Goal: Task Accomplishment & Management: Use online tool/utility

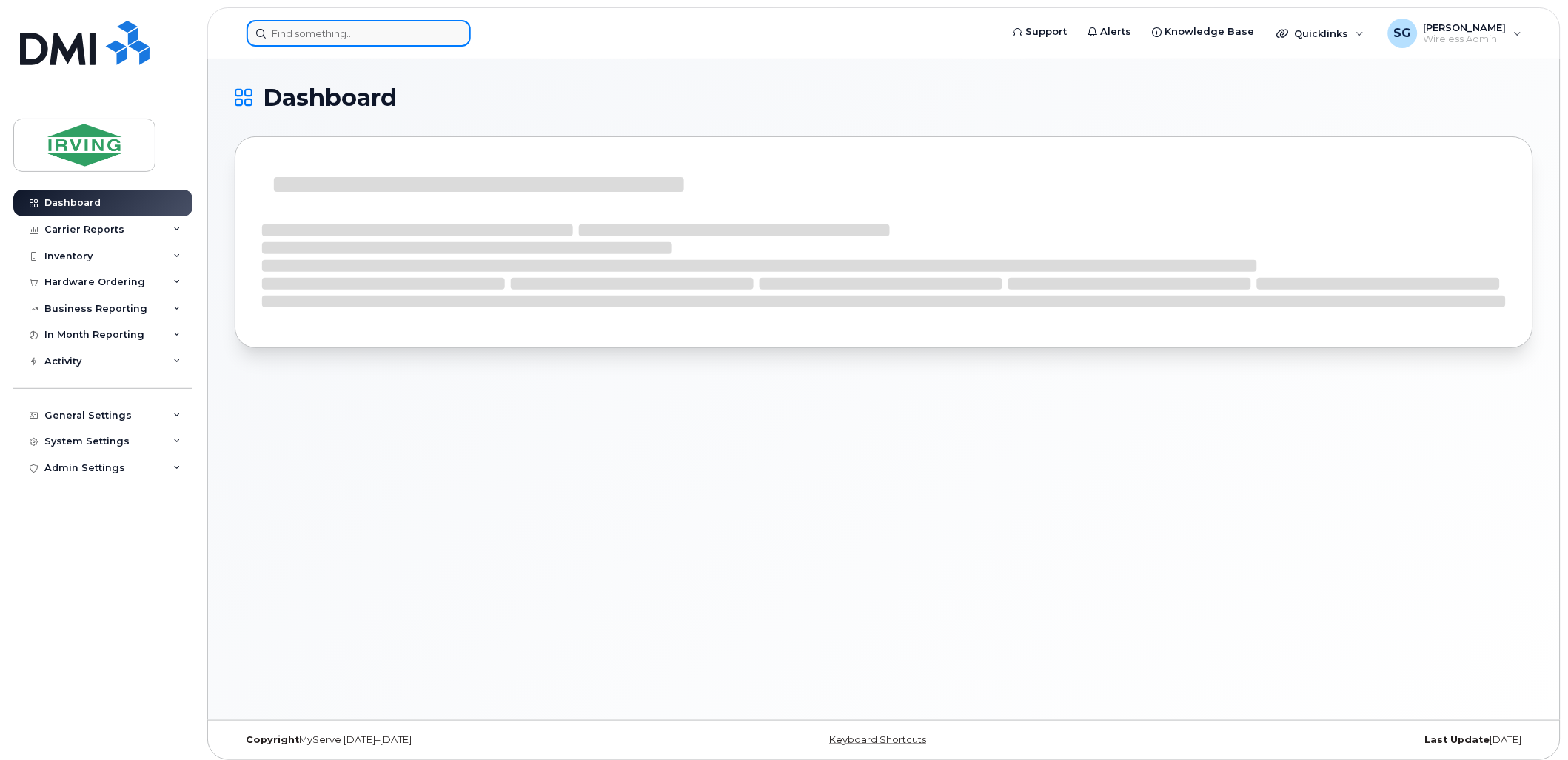
click at [317, 38] on input at bounding box center [359, 34] width 224 height 27
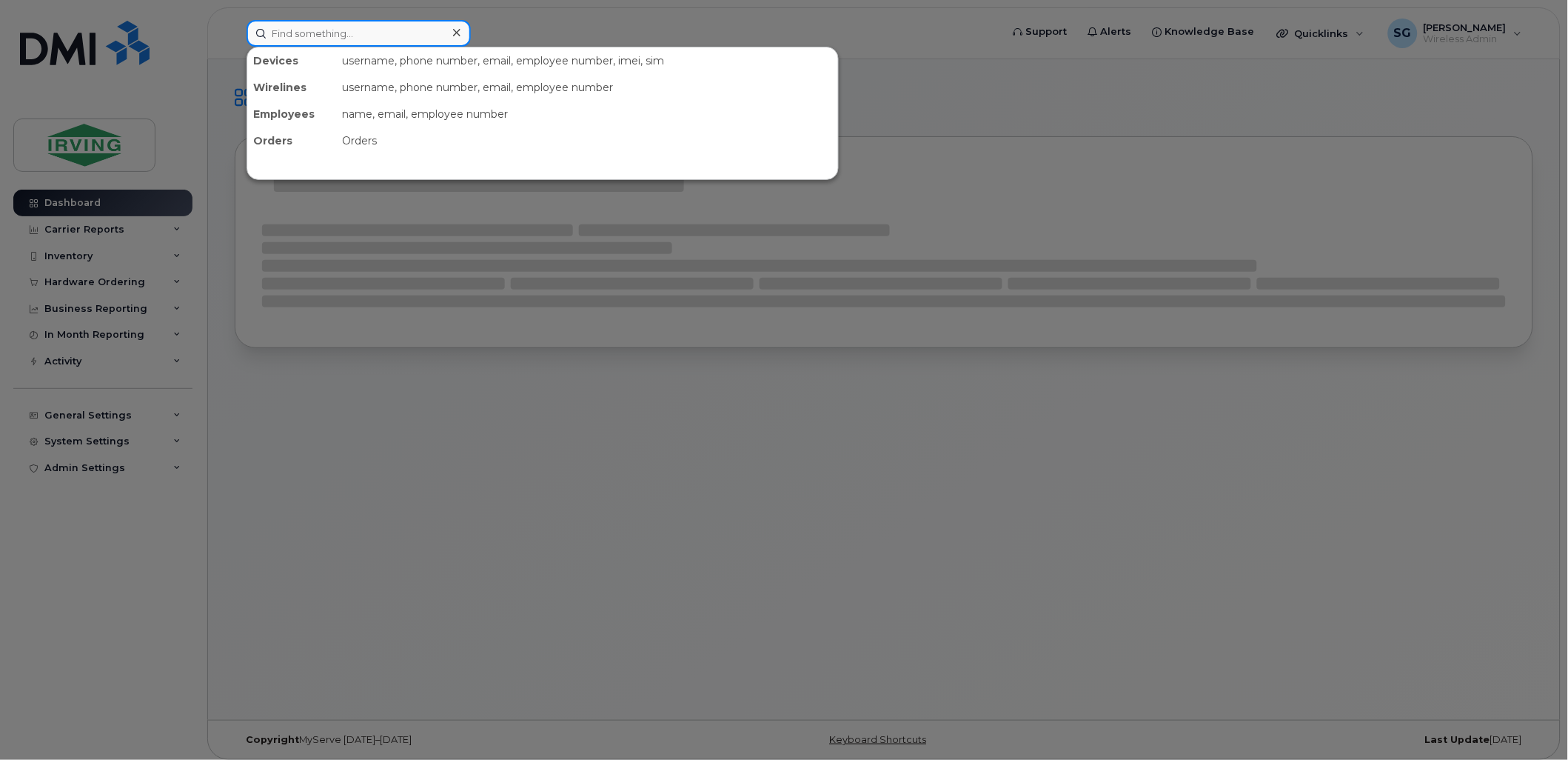
paste input "5063435269"
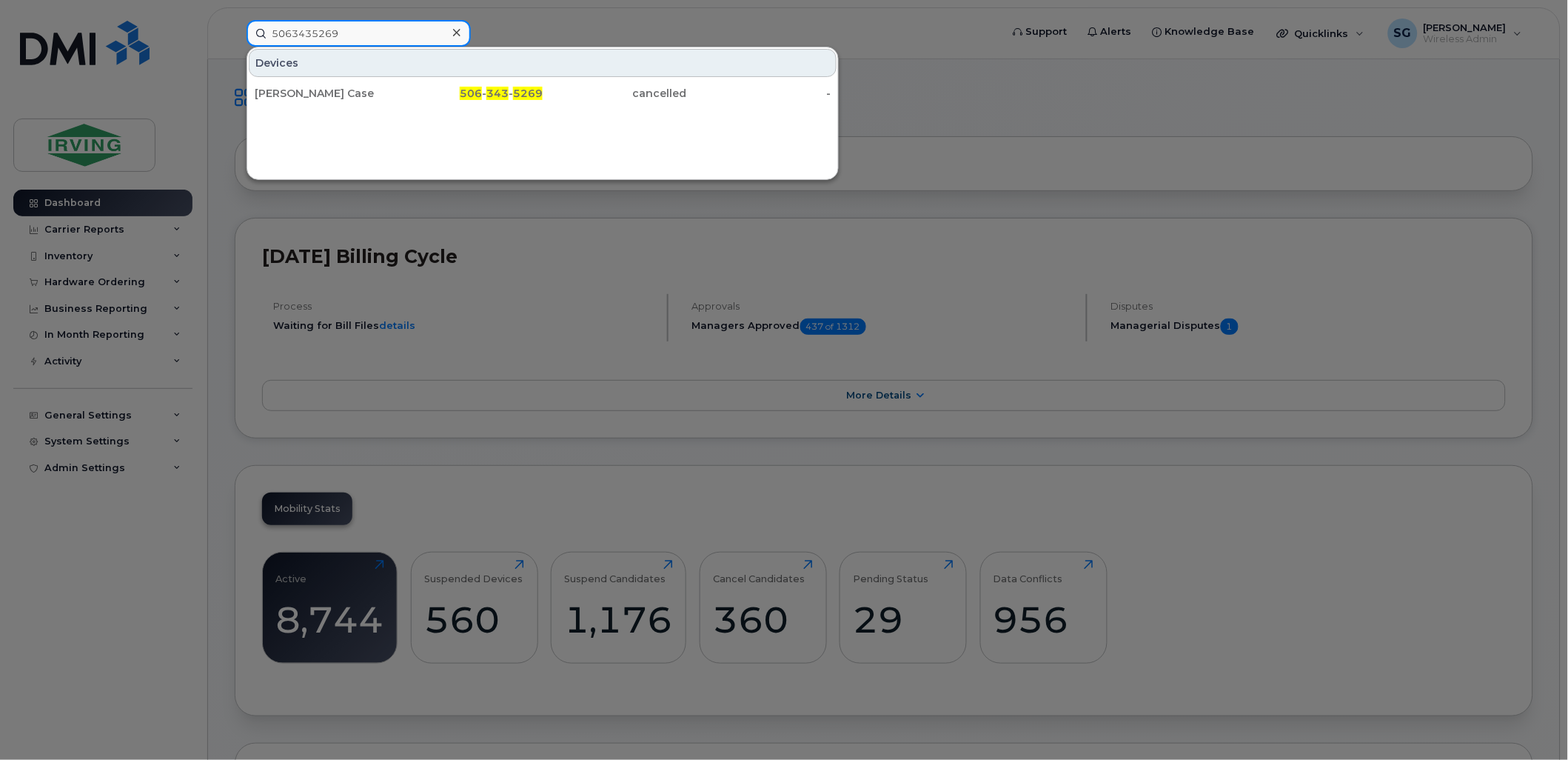
drag, startPoint x: 348, startPoint y: 21, endPoint x: 197, endPoint y: 12, distance: 151.3
click at [235, 20] on div "5063435269 Devices Myles Case 506 - 343 - 5269 cancelled -" at bounding box center [619, 34] width 769 height 27
click at [342, 30] on input "5063435269" at bounding box center [359, 34] width 224 height 27
drag, startPoint x: 350, startPoint y: 36, endPoint x: 248, endPoint y: 28, distance: 102.3
click at [248, 28] on input "5063435269" at bounding box center [359, 34] width 224 height 27
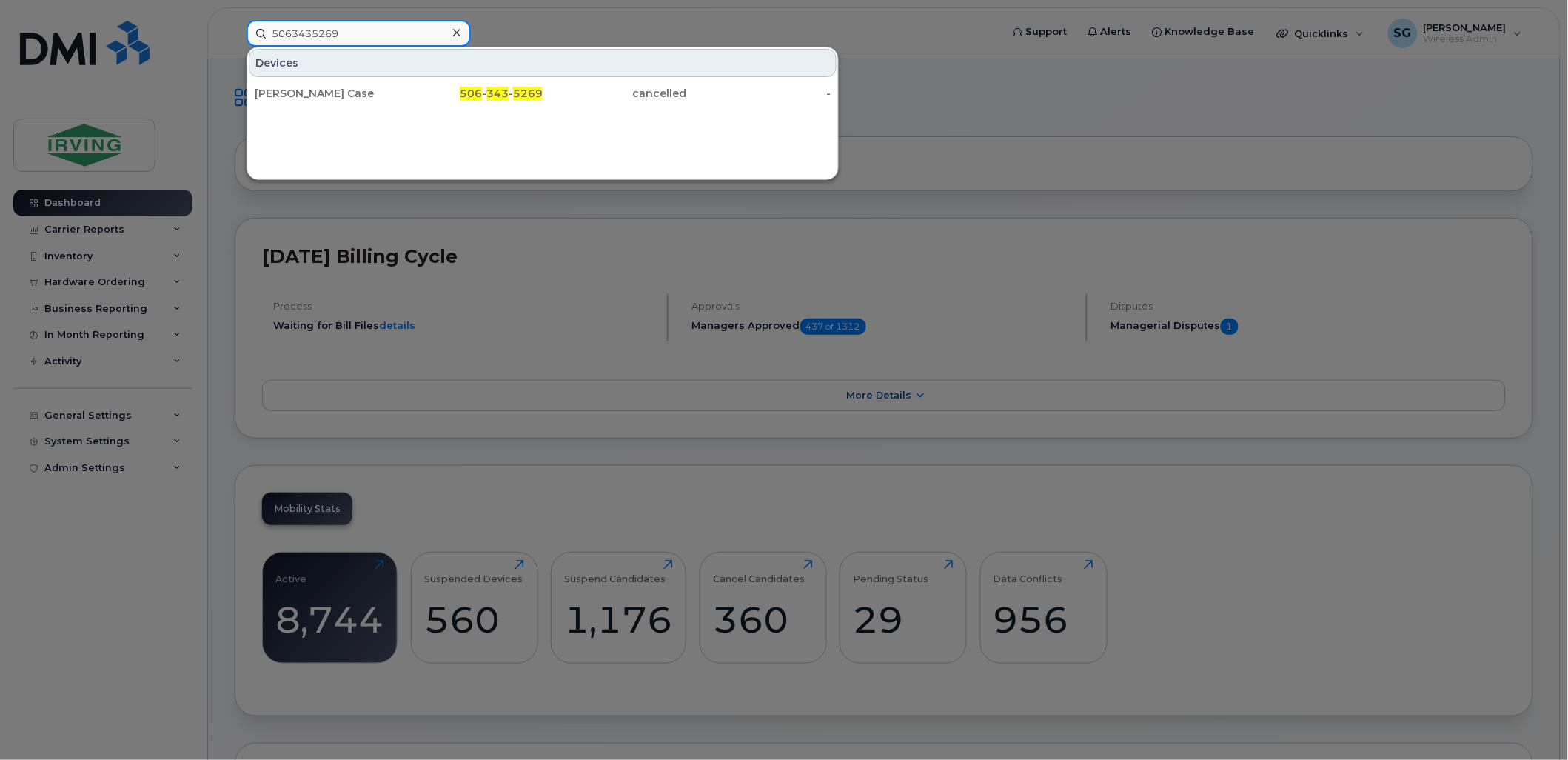
paste input "7823776258"
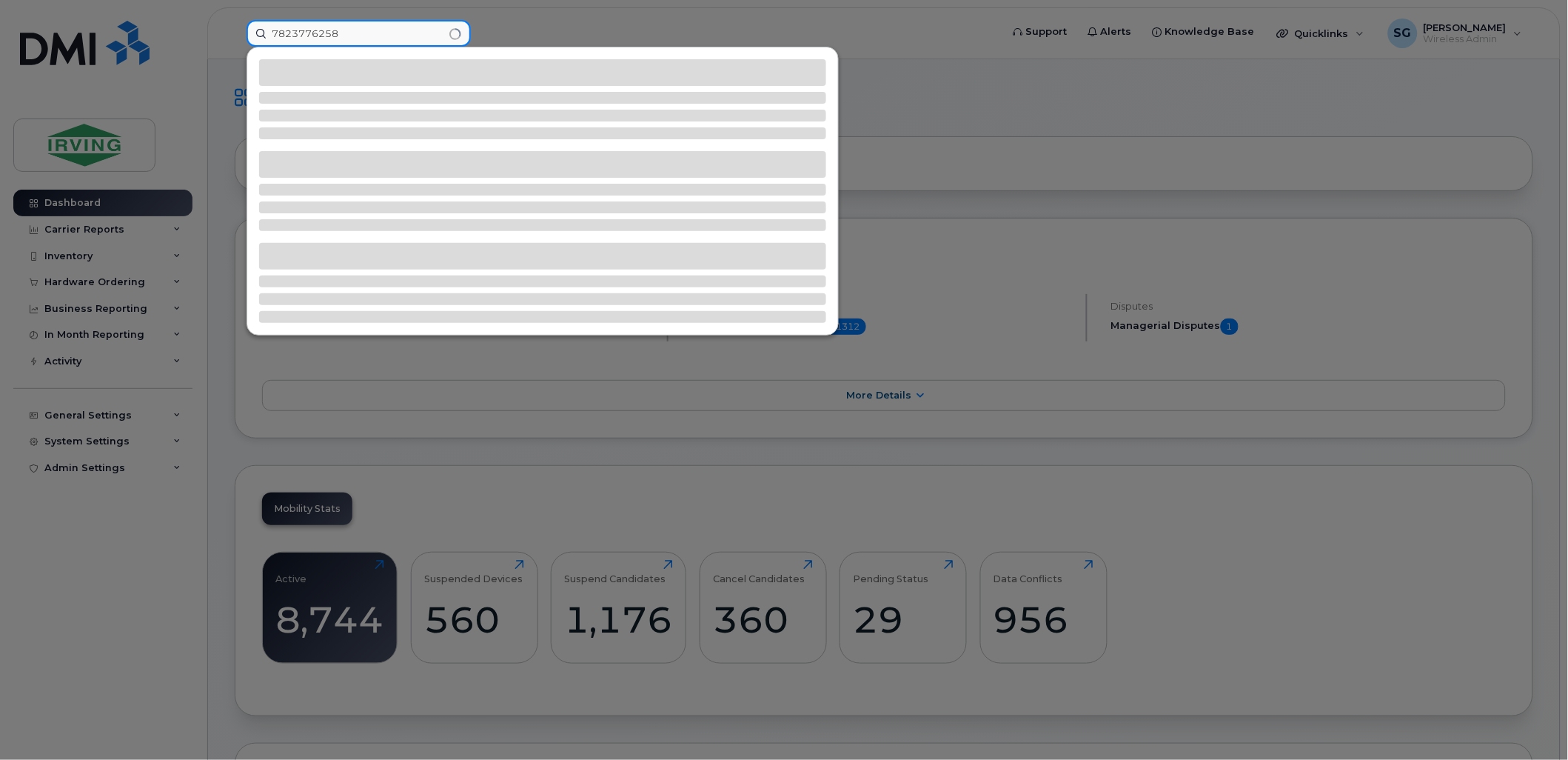
type input "7823776258"
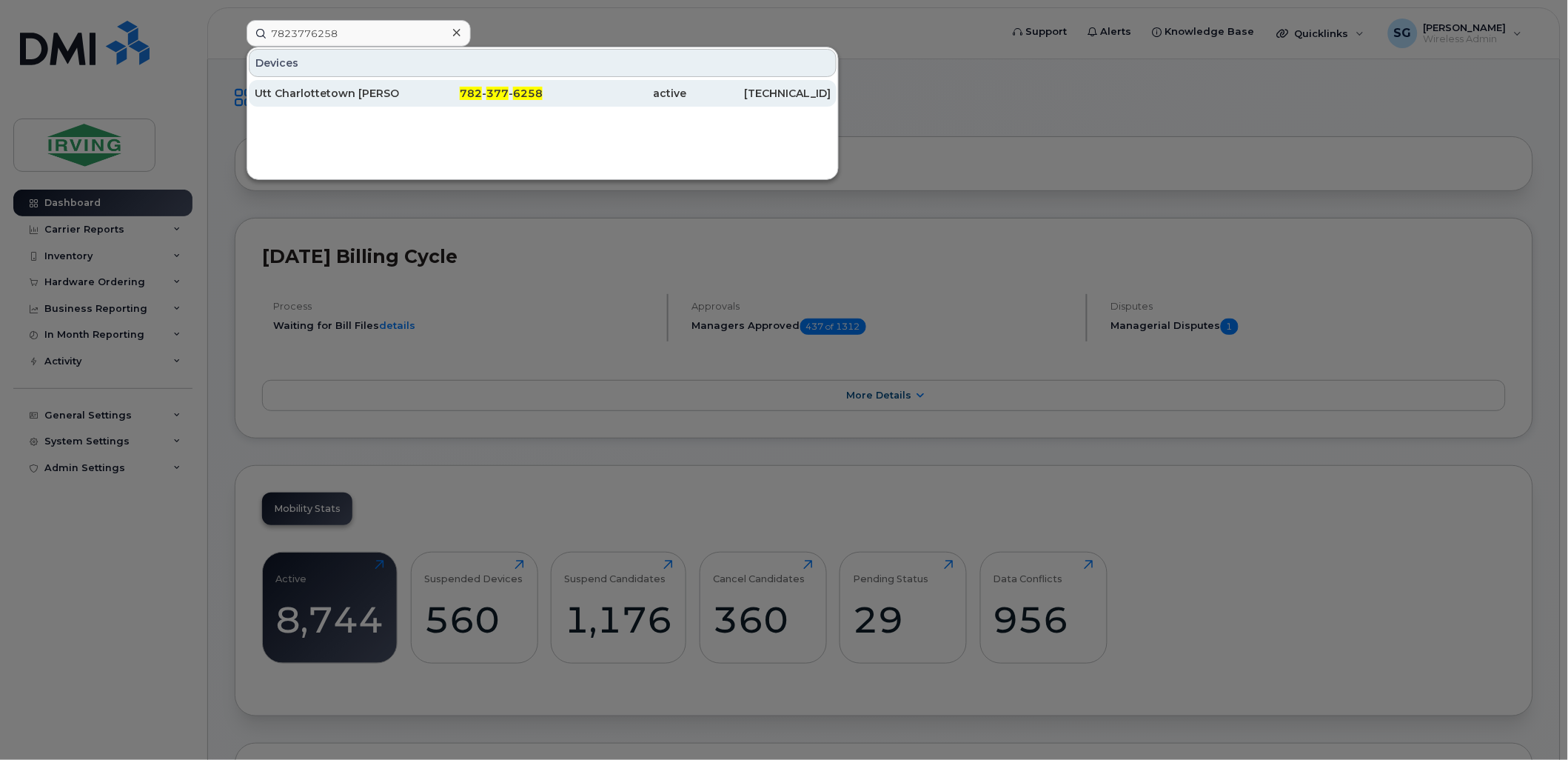
click at [286, 99] on div "Utt Charlottetown Chandler Backup" at bounding box center [326, 93] width 144 height 15
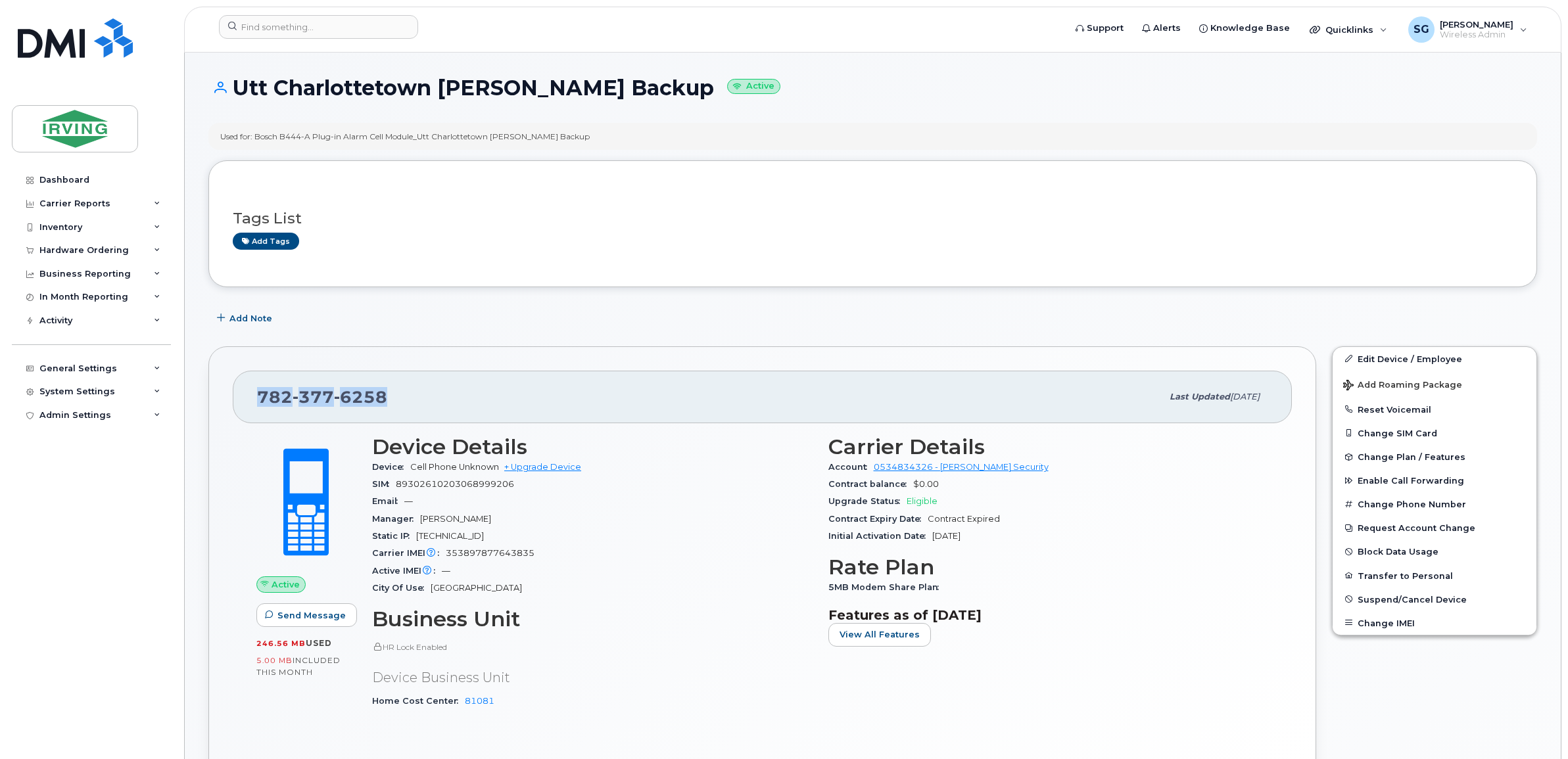
drag, startPoint x: 373, startPoint y: 396, endPoint x: 254, endPoint y: 392, distance: 119.1
click at [254, 392] on div "782 377 6258 Last updated Sep 10, 2025" at bounding box center [762, 396] width 1059 height 52
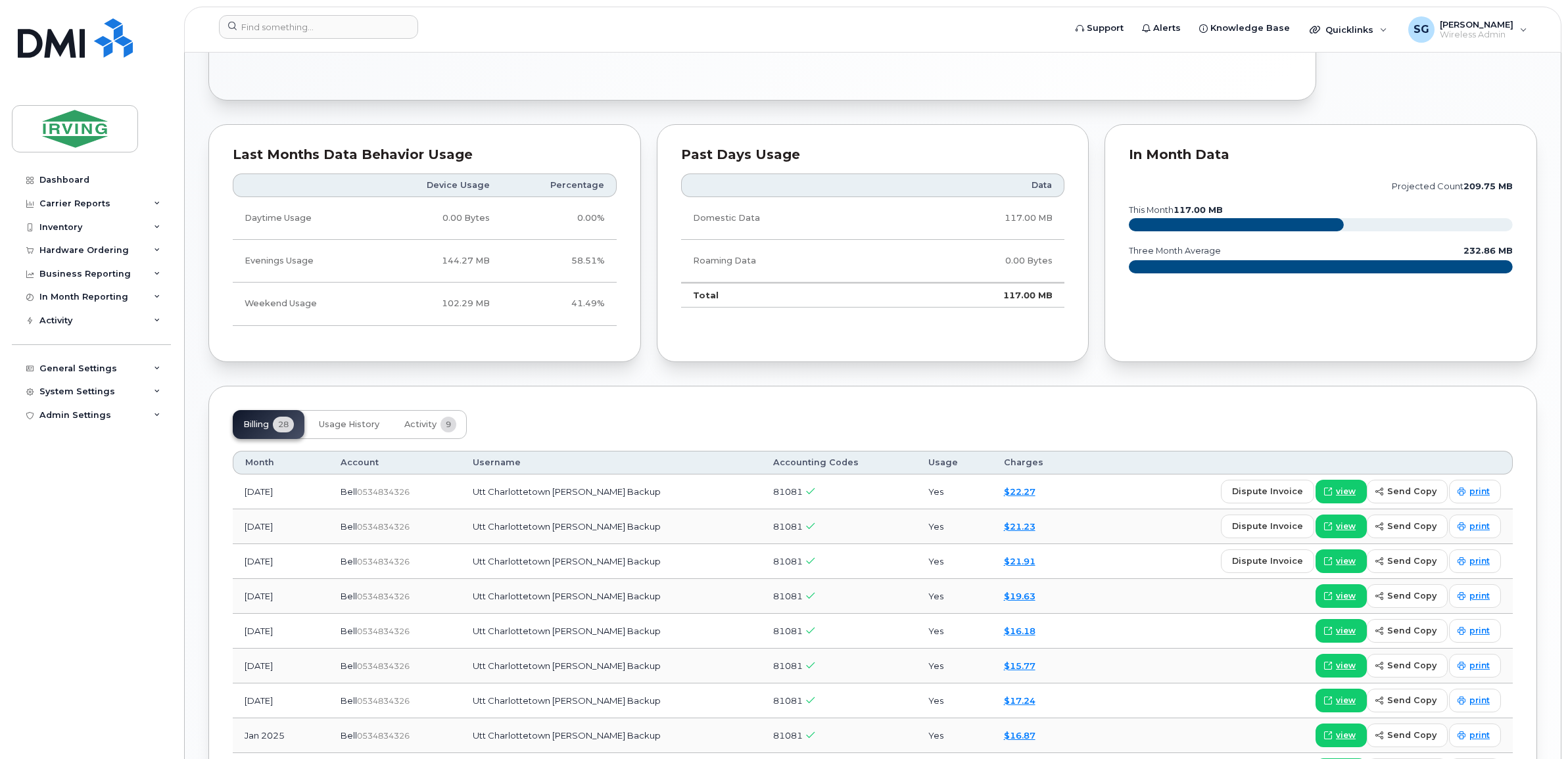
scroll to position [904, 0]
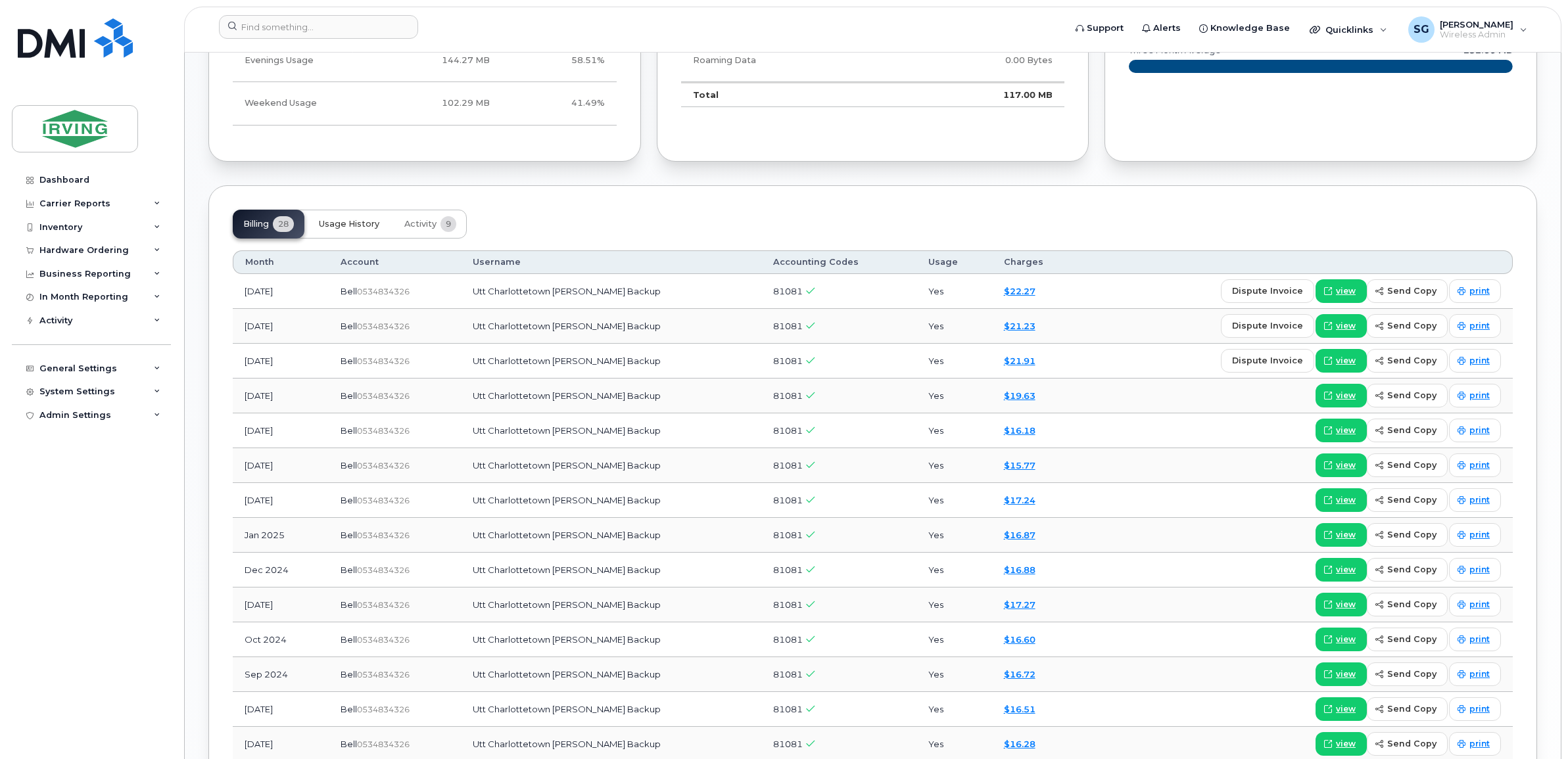
drag, startPoint x: 362, startPoint y: 225, endPoint x: 362, endPoint y: 234, distance: 9.0
click at [362, 225] on span "Usage History" at bounding box center [349, 224] width 60 height 11
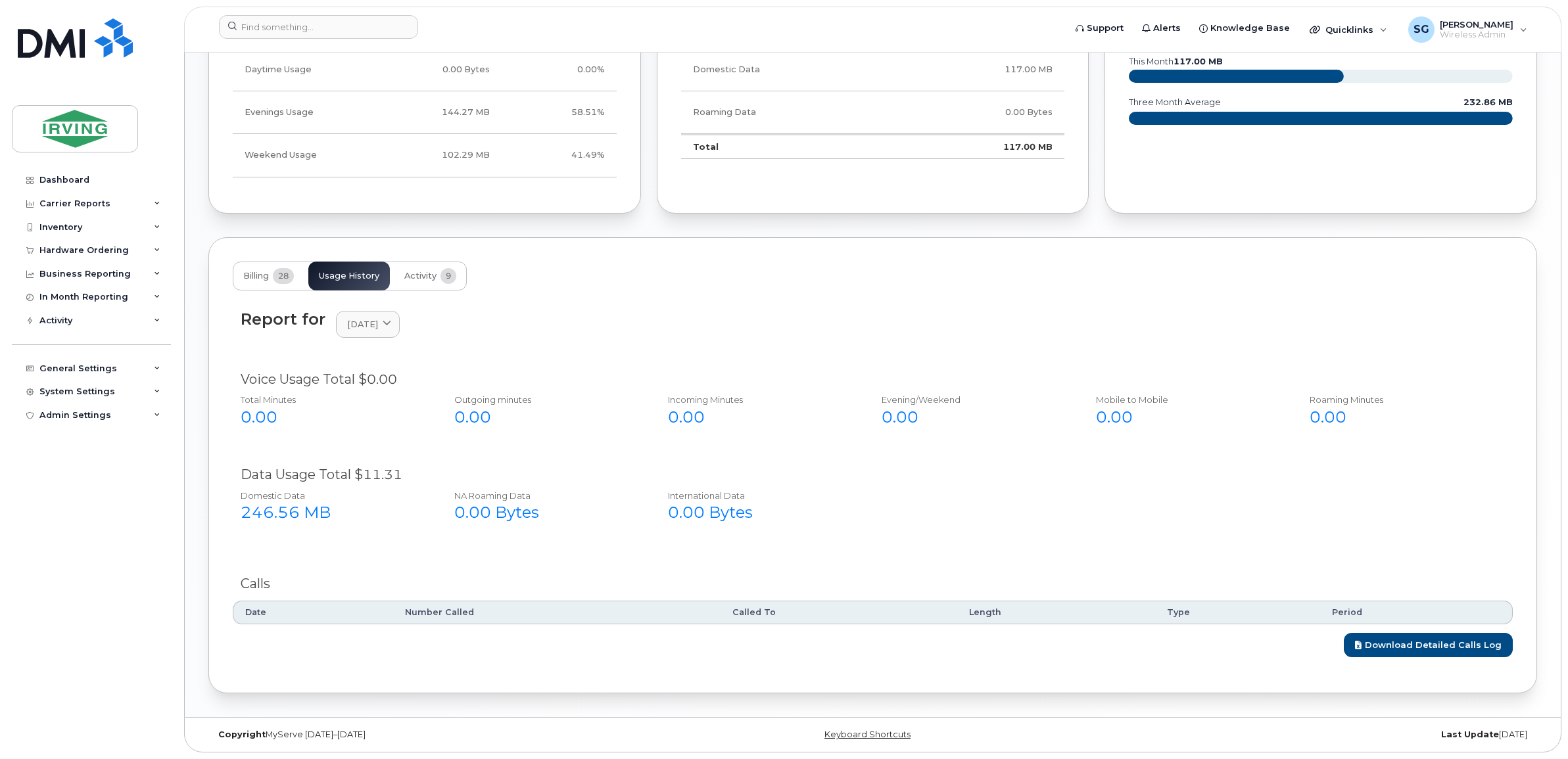
scroll to position [854, 0]
click at [409, 270] on span "Activity" at bounding box center [420, 276] width 33 height 11
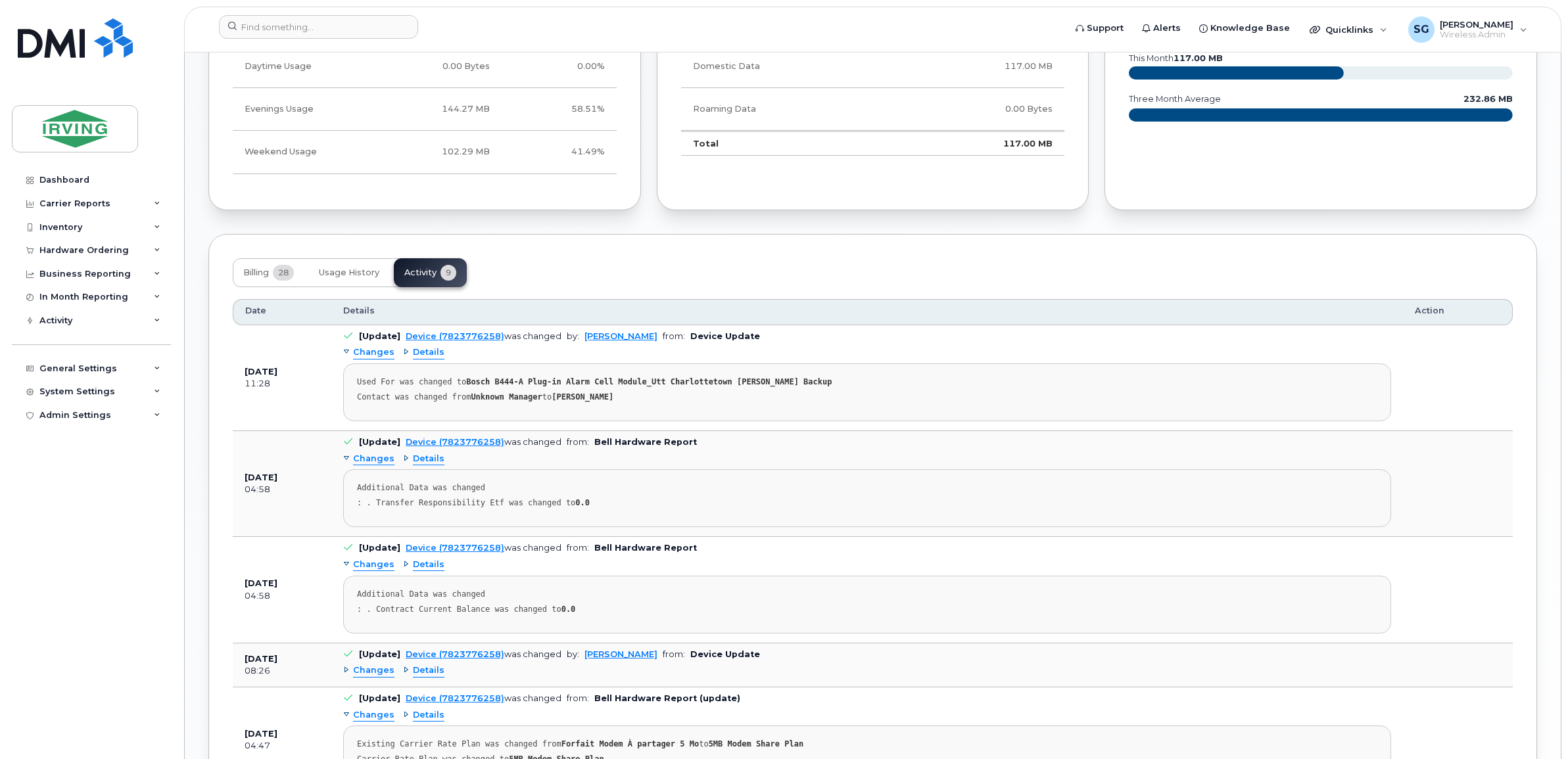
click at [428, 356] on span "Details" at bounding box center [428, 352] width 32 height 13
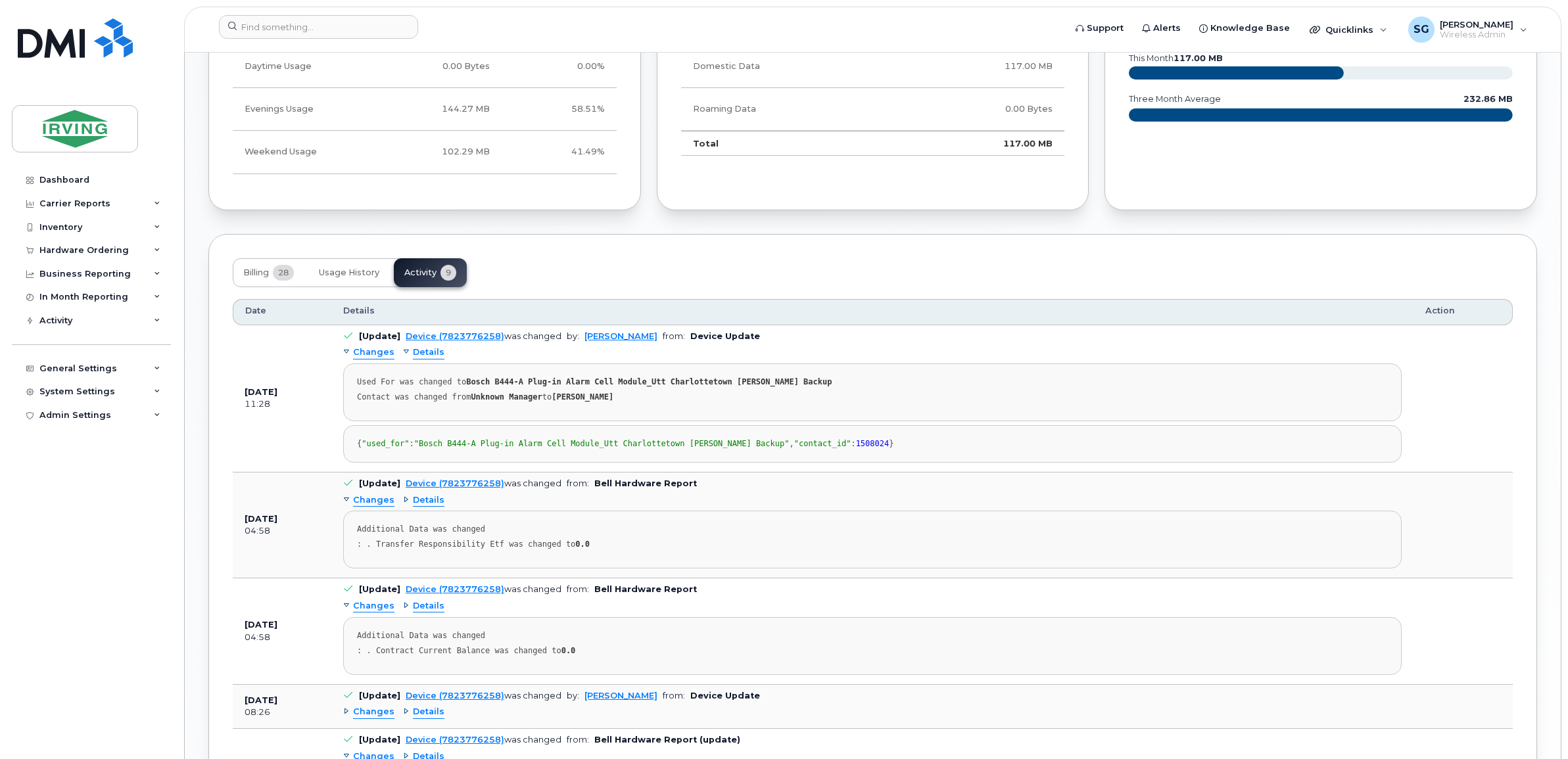
click at [428, 356] on span "Details" at bounding box center [428, 352] width 32 height 13
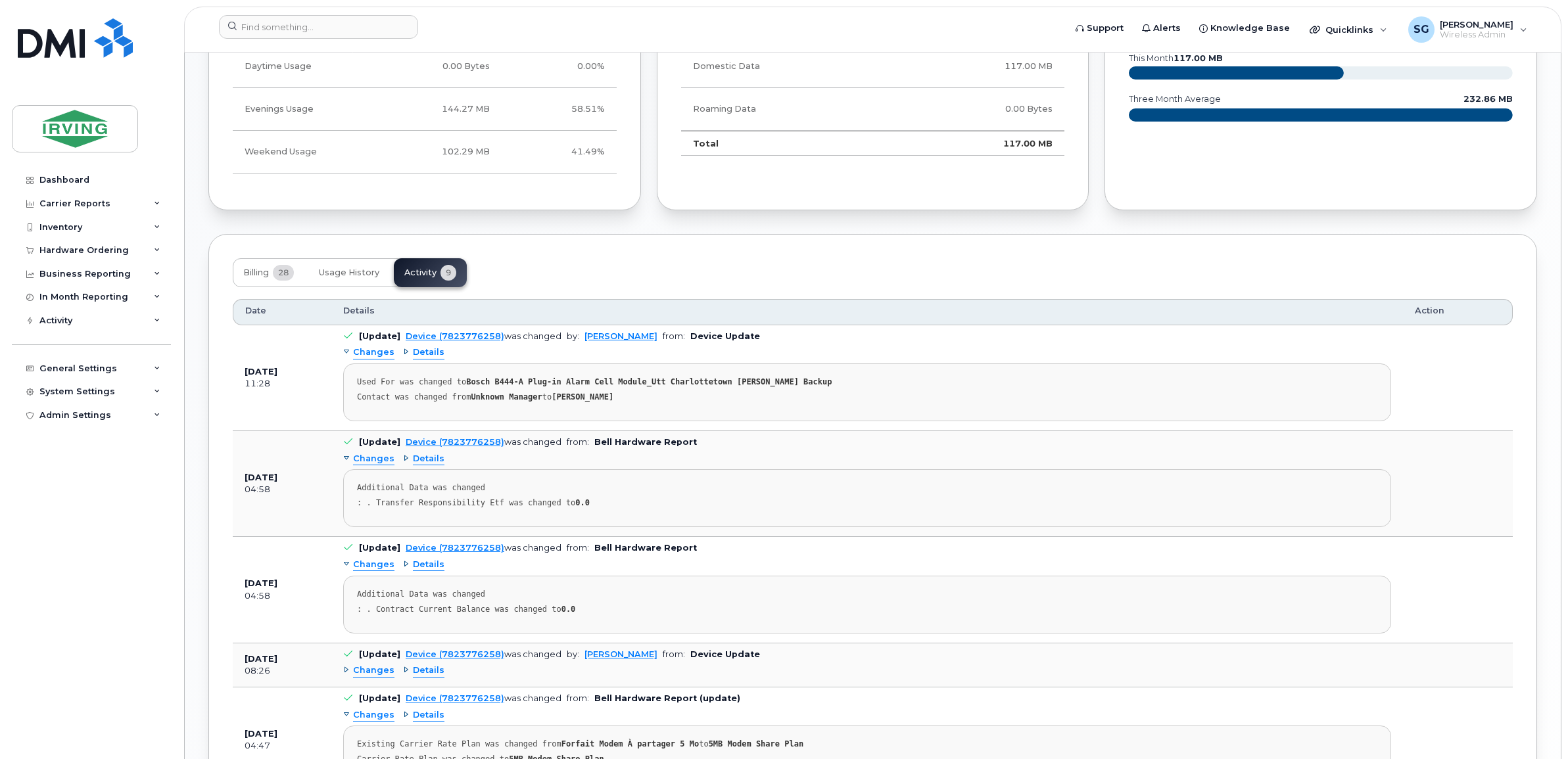
click at [428, 356] on span "Details" at bounding box center [428, 352] width 32 height 13
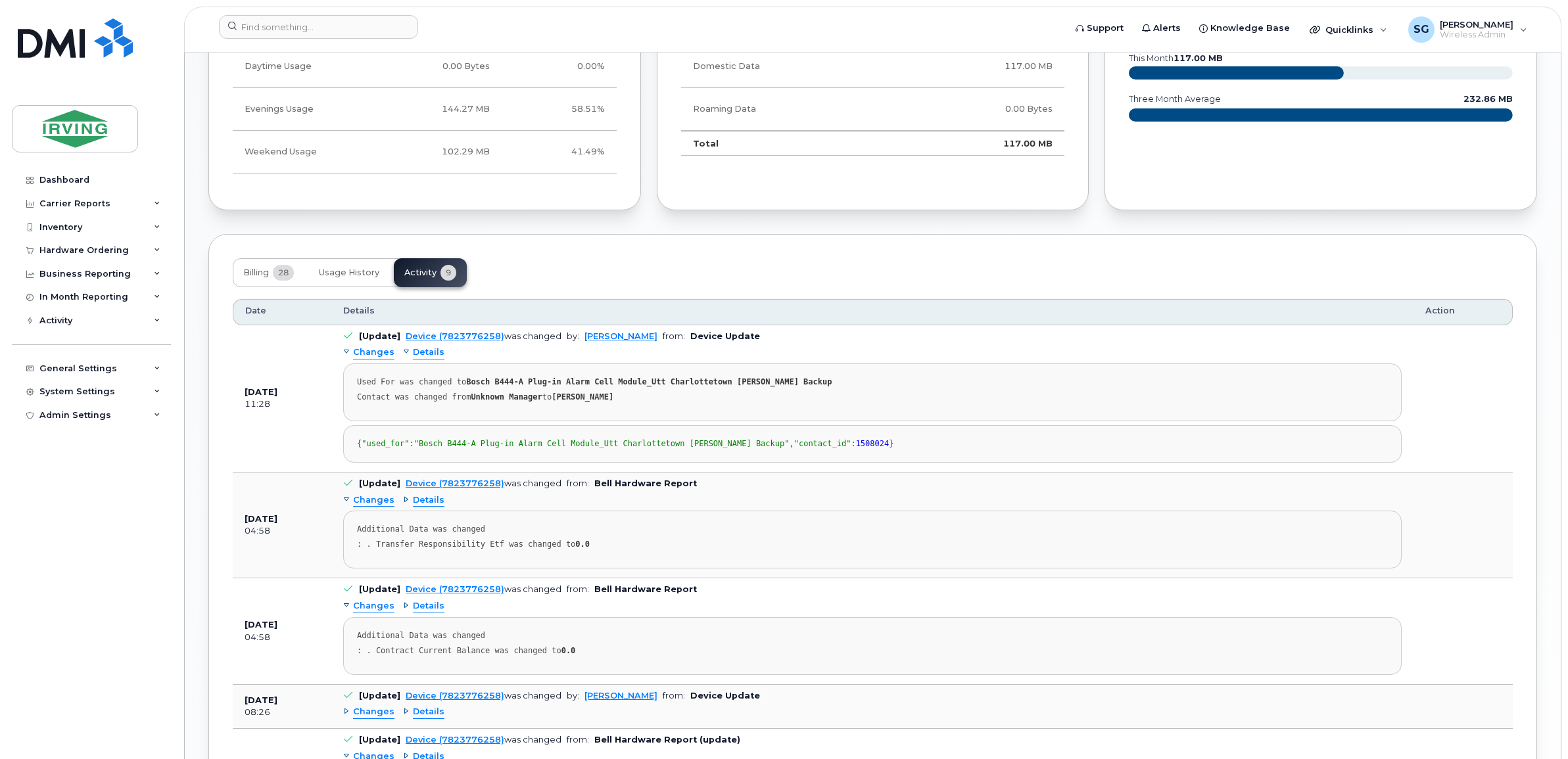
click at [373, 355] on span "Changes" at bounding box center [373, 352] width 41 height 13
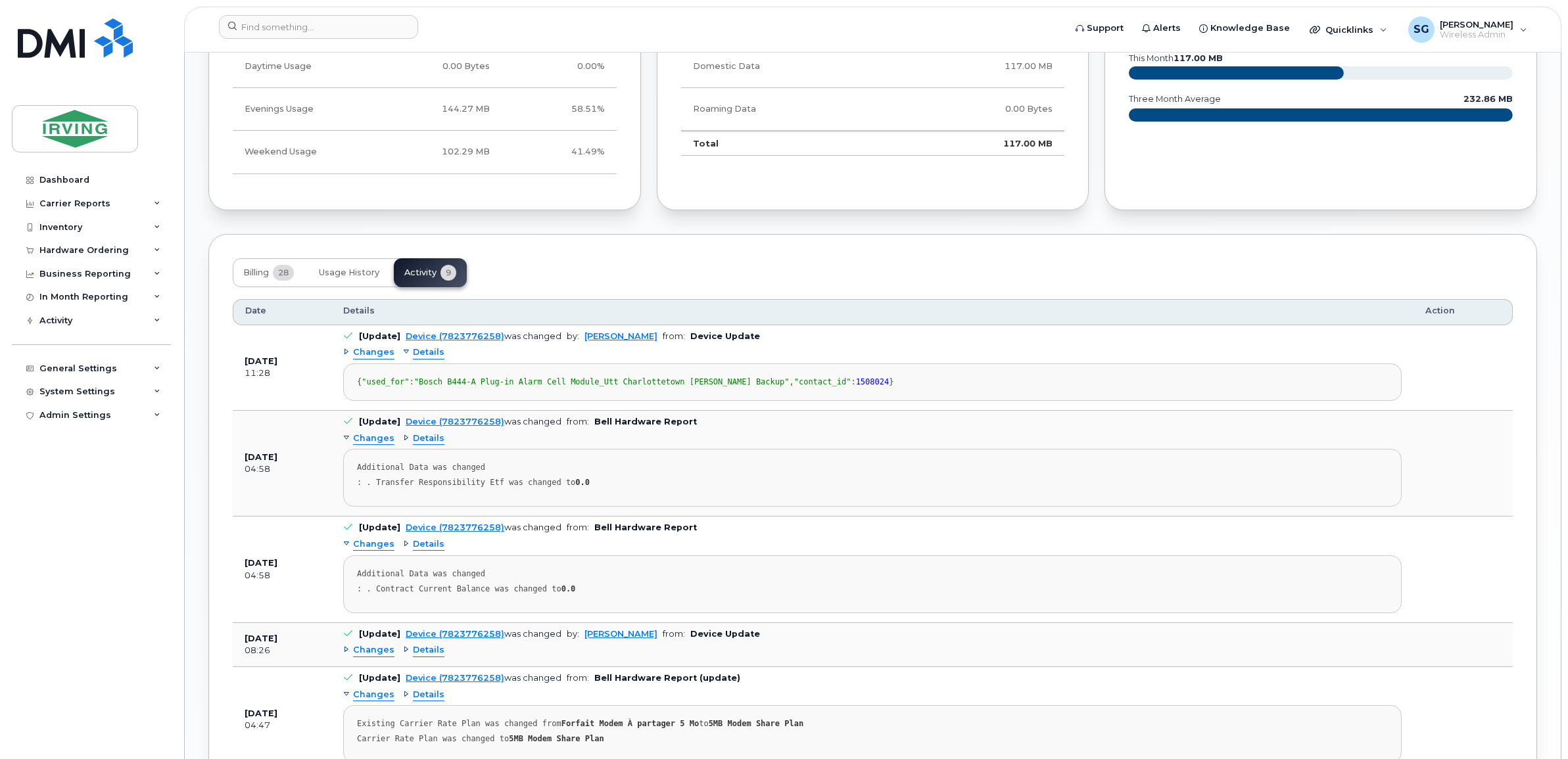
click at [373, 355] on span "Changes" at bounding box center [373, 352] width 41 height 13
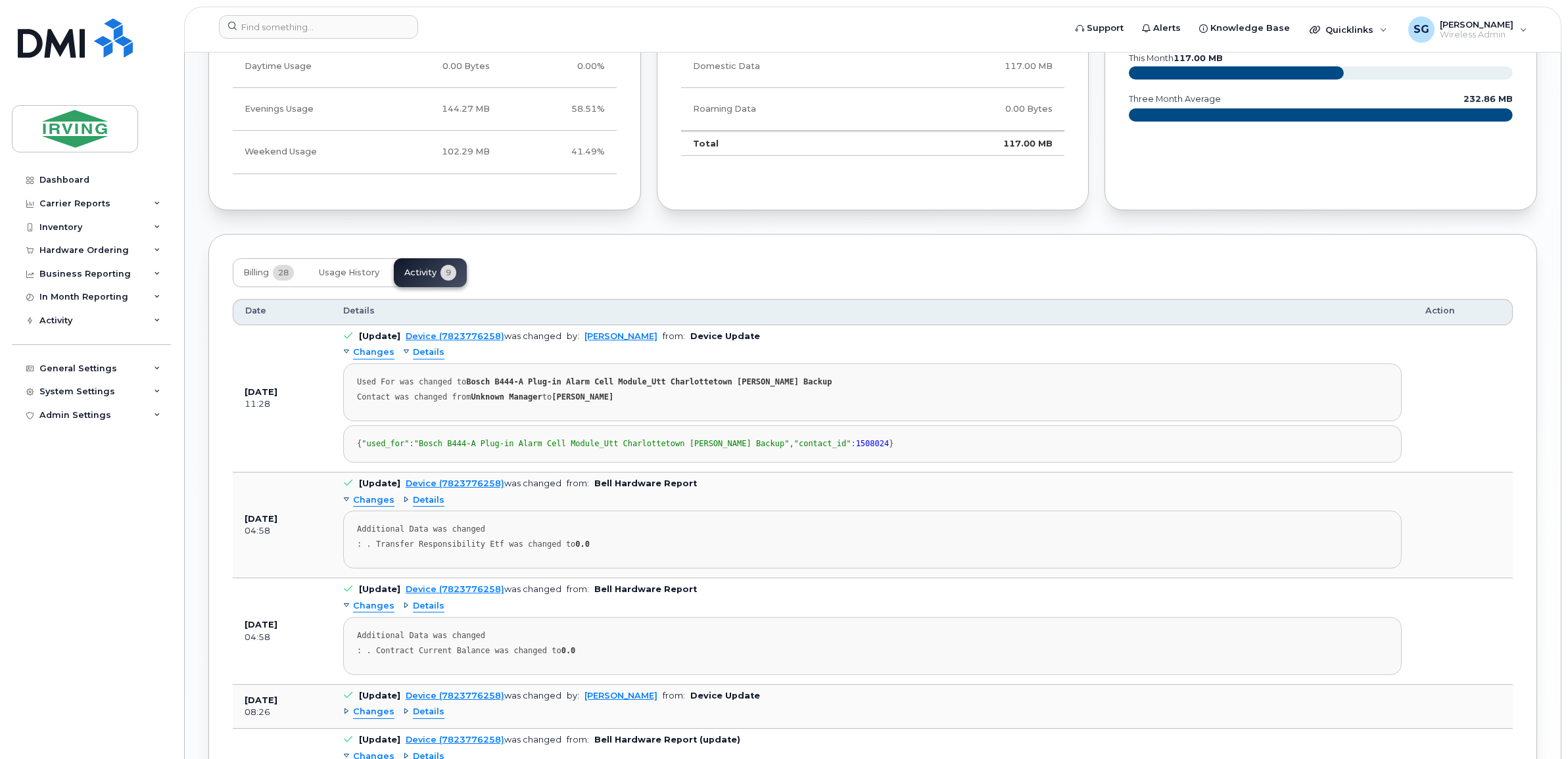
click at [373, 355] on span "Changes" at bounding box center [373, 352] width 41 height 13
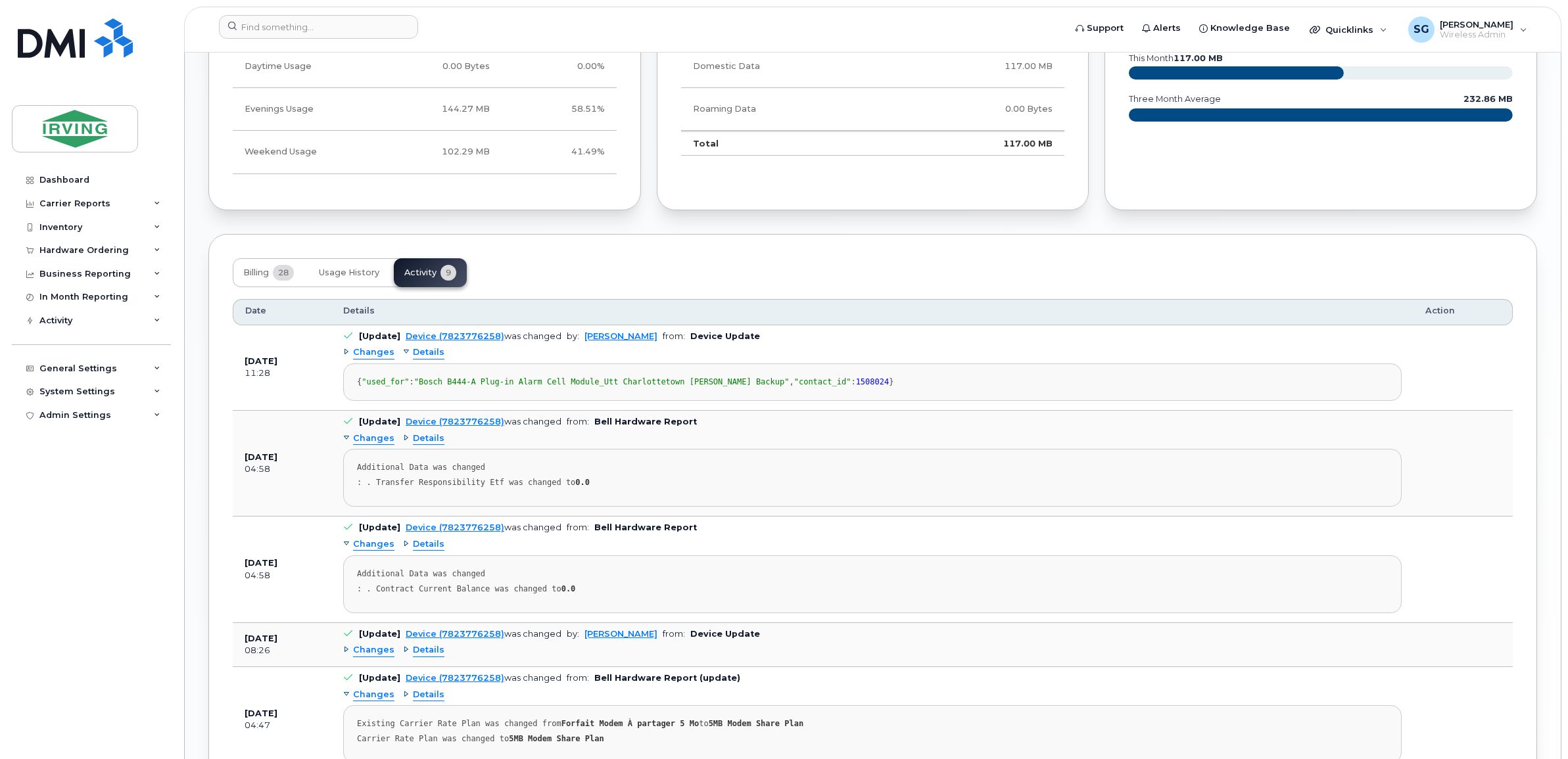
click at [373, 355] on span "Changes" at bounding box center [373, 352] width 41 height 13
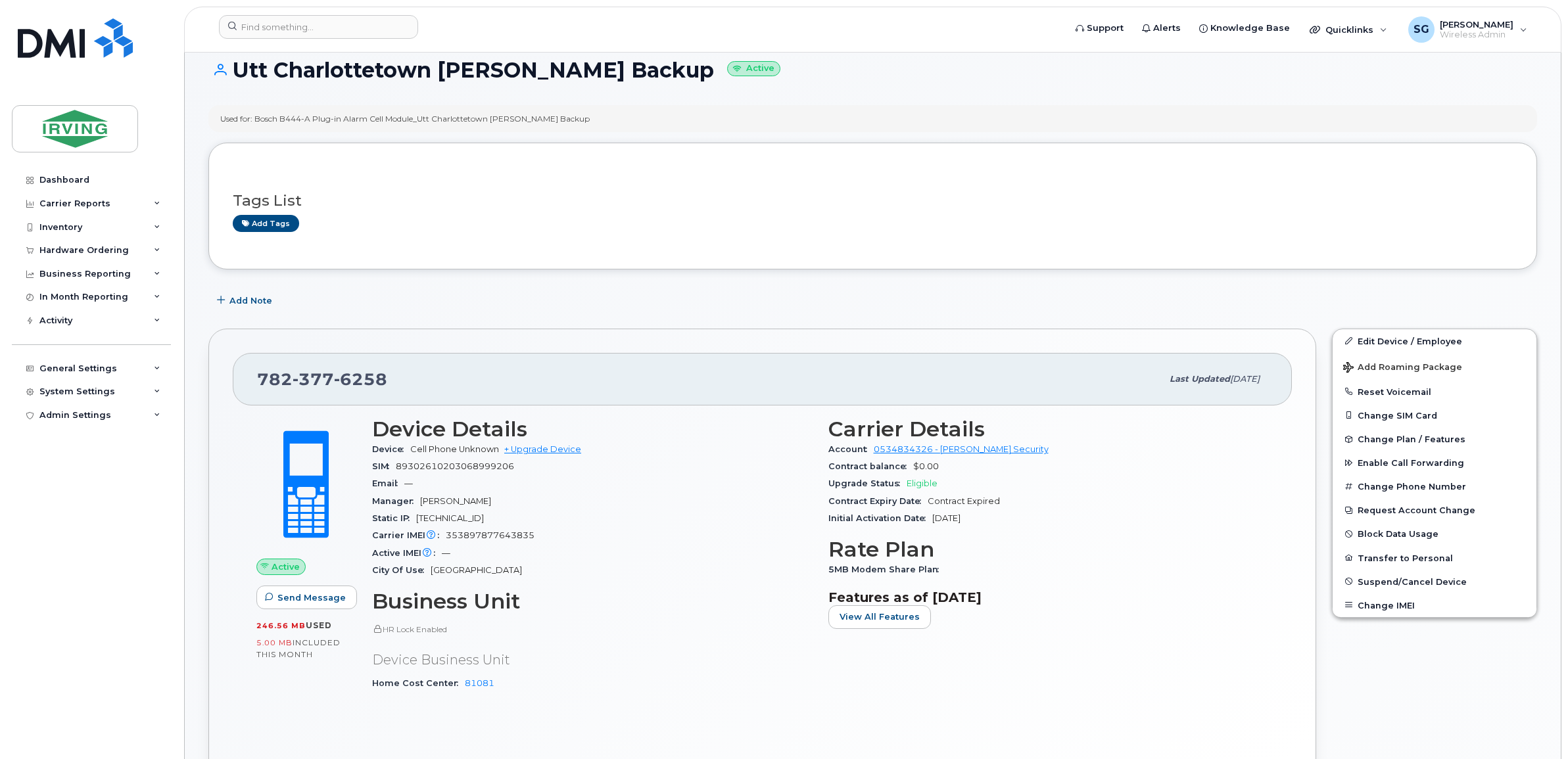
scroll to position [0, 0]
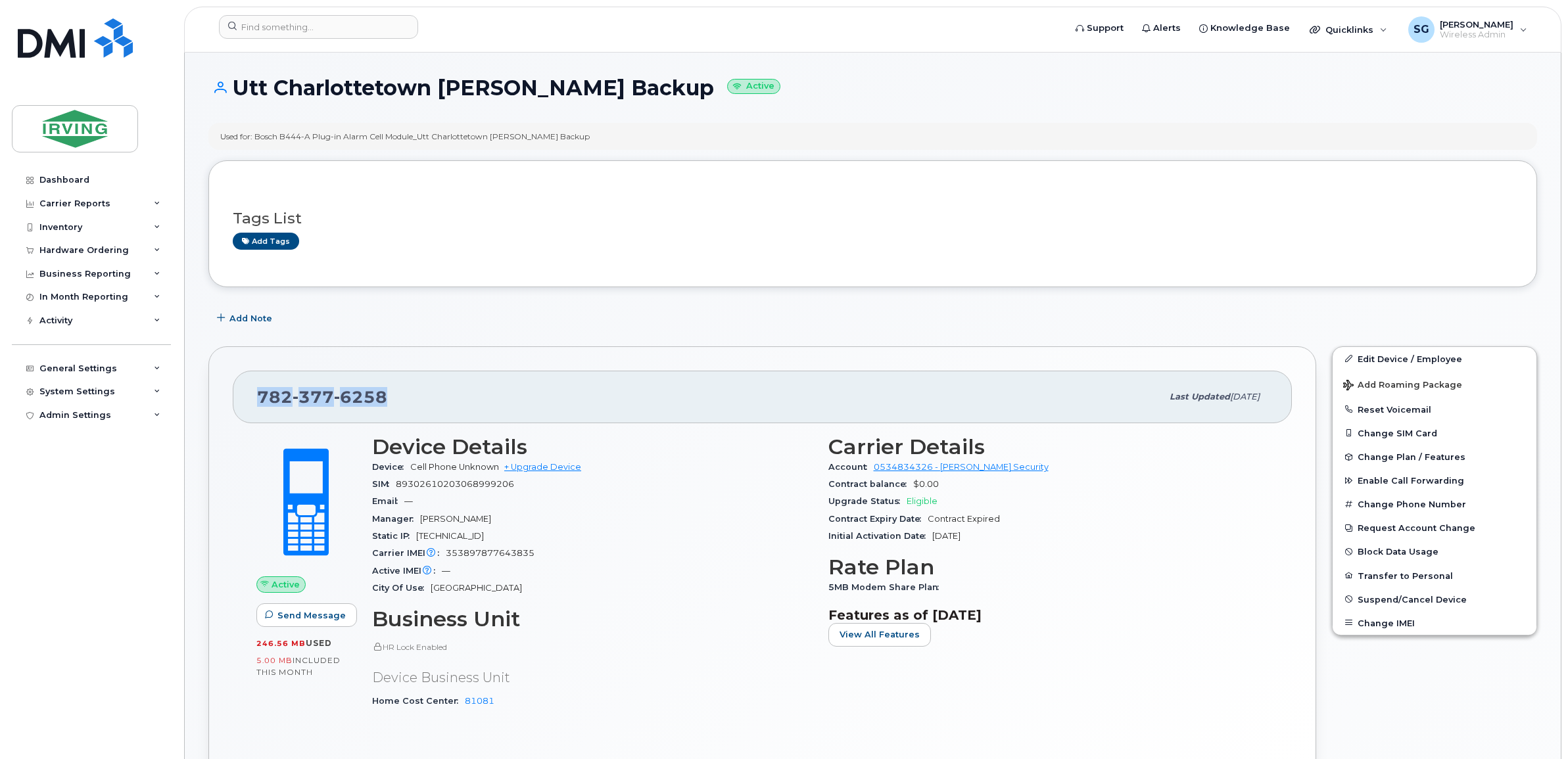
drag, startPoint x: 399, startPoint y: 392, endPoint x: 245, endPoint y: 395, distance: 154.0
click at [245, 395] on div "782 377 6258 Last updated Sep 10, 2025" at bounding box center [762, 396] width 1059 height 52
copy span "782 377 6258"
click at [416, 392] on div "782 377 6258" at bounding box center [709, 397] width 905 height 28
click at [476, 330] on div "Add Note" at bounding box center [872, 319] width 1329 height 24
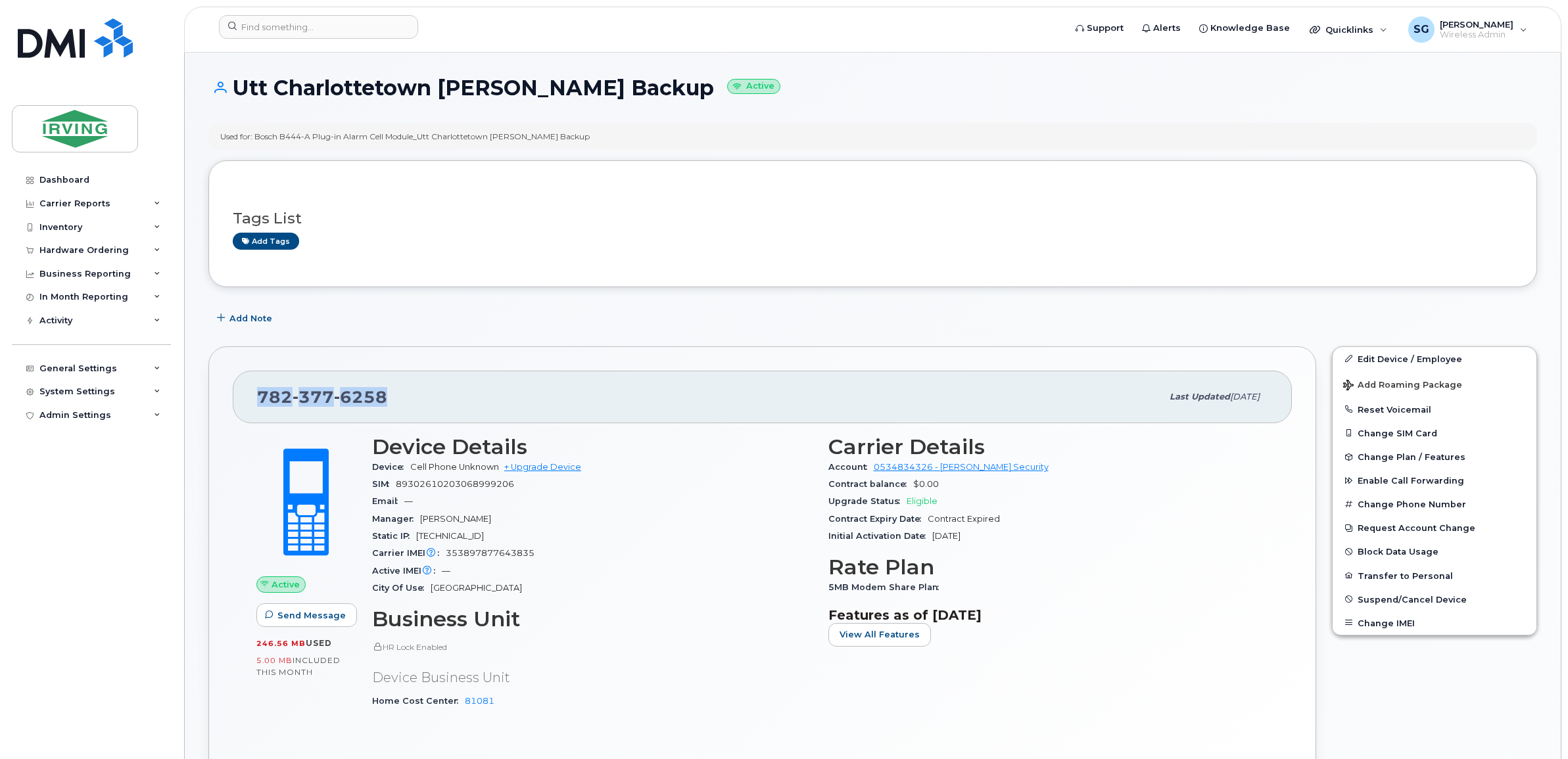
drag, startPoint x: 352, startPoint y: 402, endPoint x: 255, endPoint y: 408, distance: 97.2
click at [255, 408] on div "782 377 6258 Last updated Sep 10, 2025" at bounding box center [762, 396] width 1059 height 52
copy span "782 377 6258"
drag, startPoint x: 1387, startPoint y: 356, endPoint x: 1328, endPoint y: 335, distance: 62.6
click at [1387, 356] on link "Edit Device / Employee" at bounding box center [1434, 359] width 204 height 24
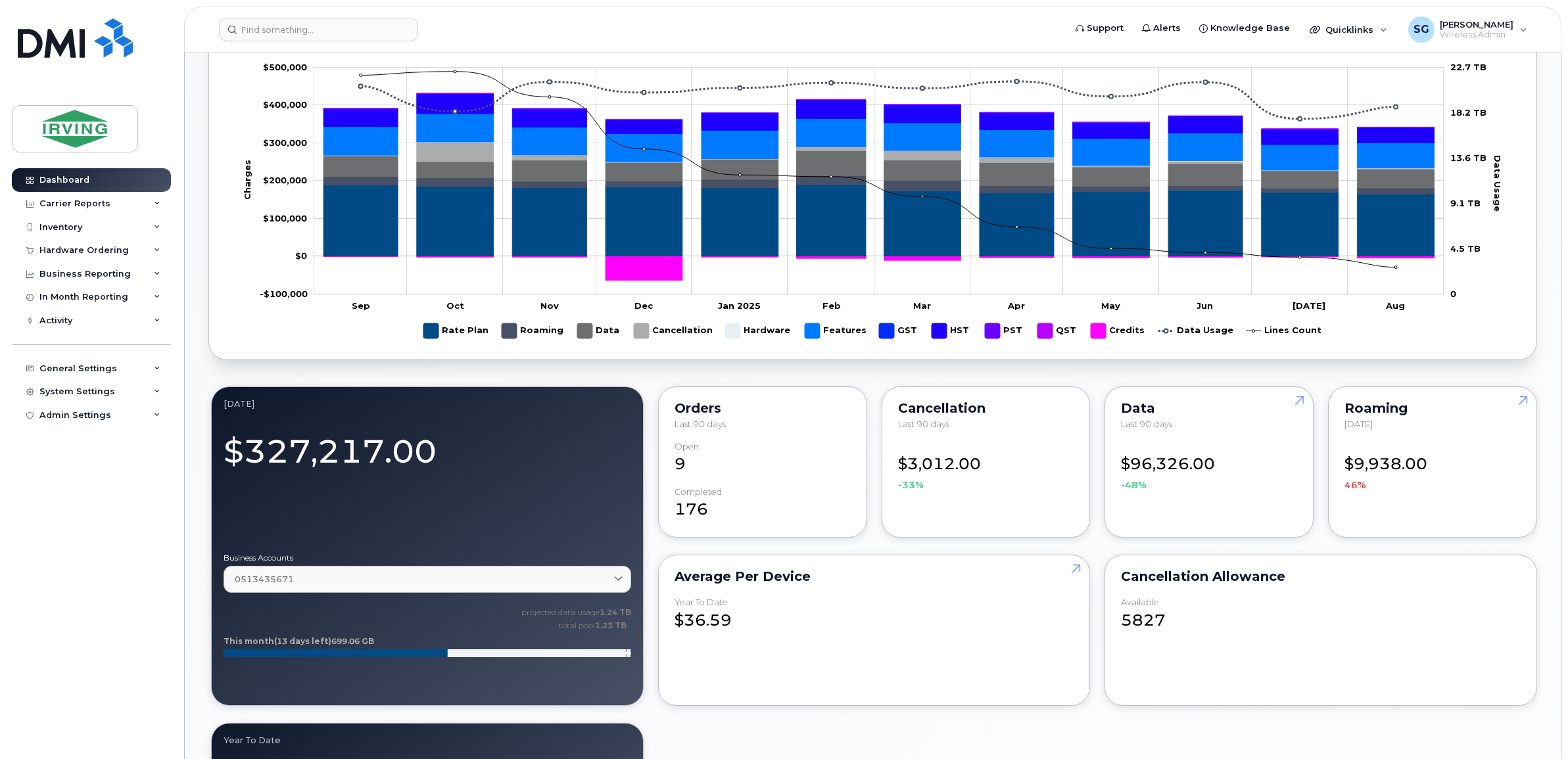
scroll to position [904, 0]
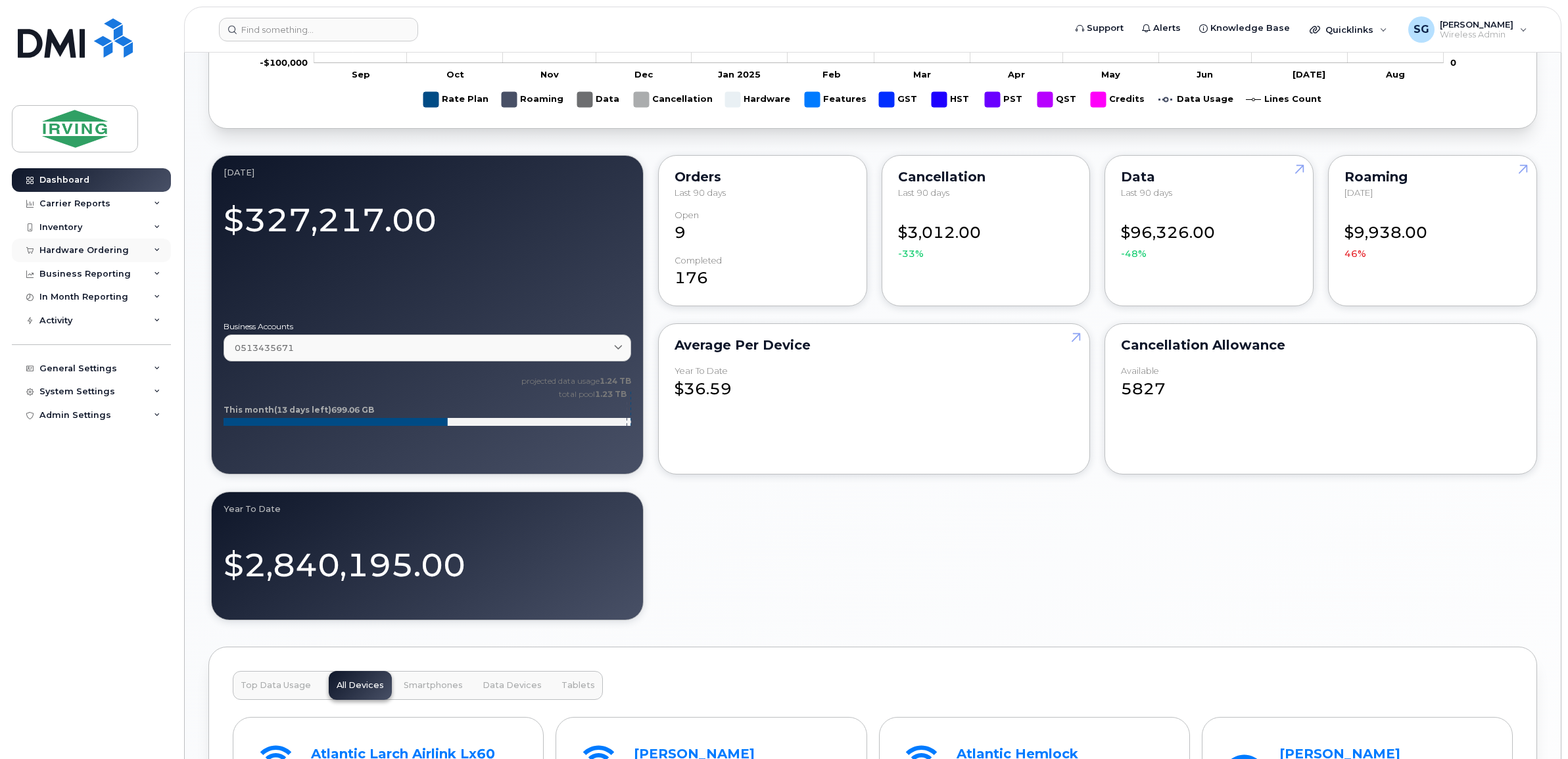
click at [159, 254] on icon at bounding box center [157, 251] width 7 height 7
drag, startPoint x: 153, startPoint y: 250, endPoint x: 155, endPoint y: 261, distance: 11.2
click at [154, 250] on icon at bounding box center [157, 251] width 7 height 7
click at [155, 271] on icon at bounding box center [157, 274] width 7 height 7
click at [115, 253] on div "Hardware Ordering" at bounding box center [84, 251] width 90 height 11
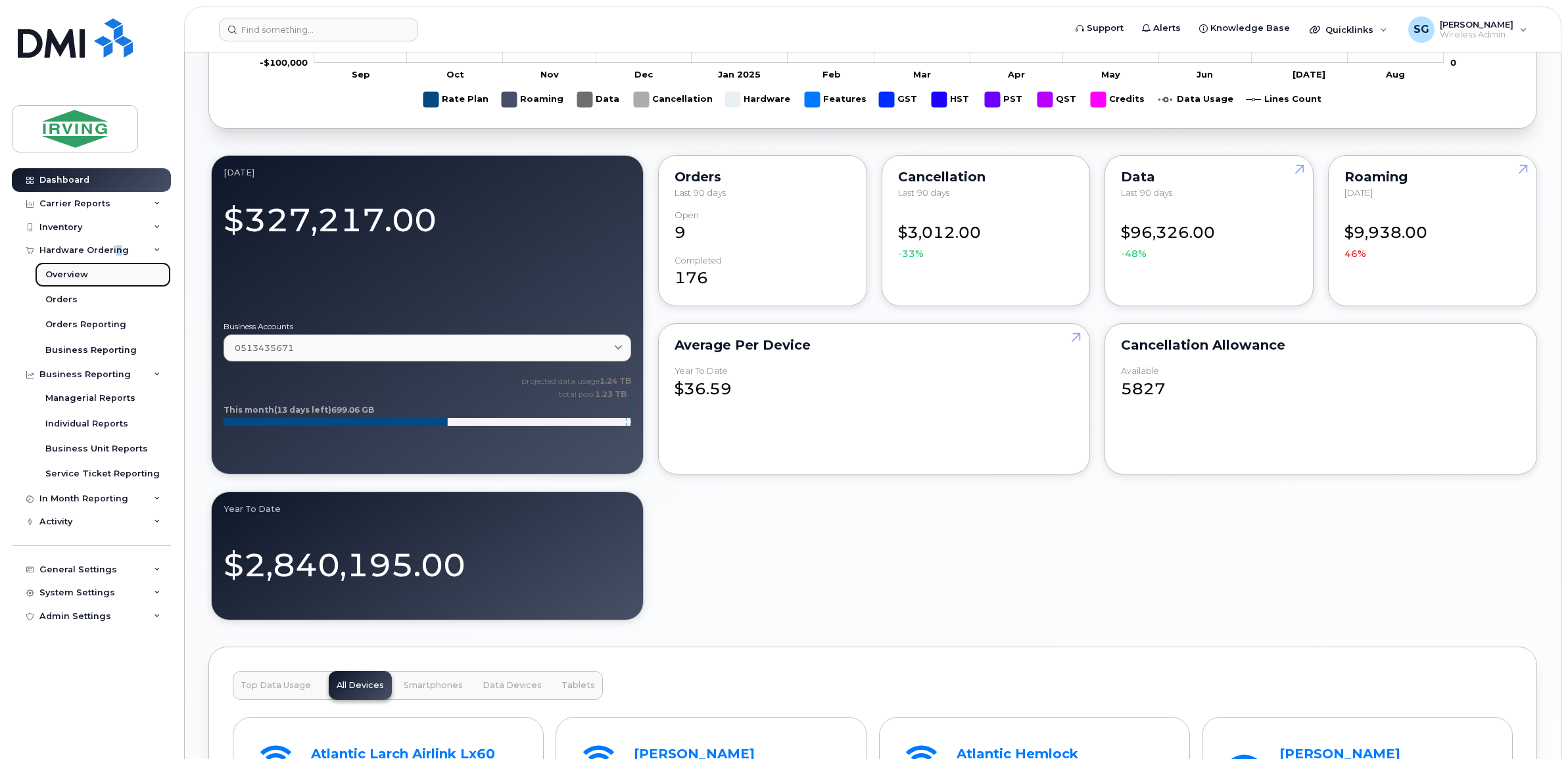
drag, startPoint x: 115, startPoint y: 253, endPoint x: 74, endPoint y: 280, distance: 49.1
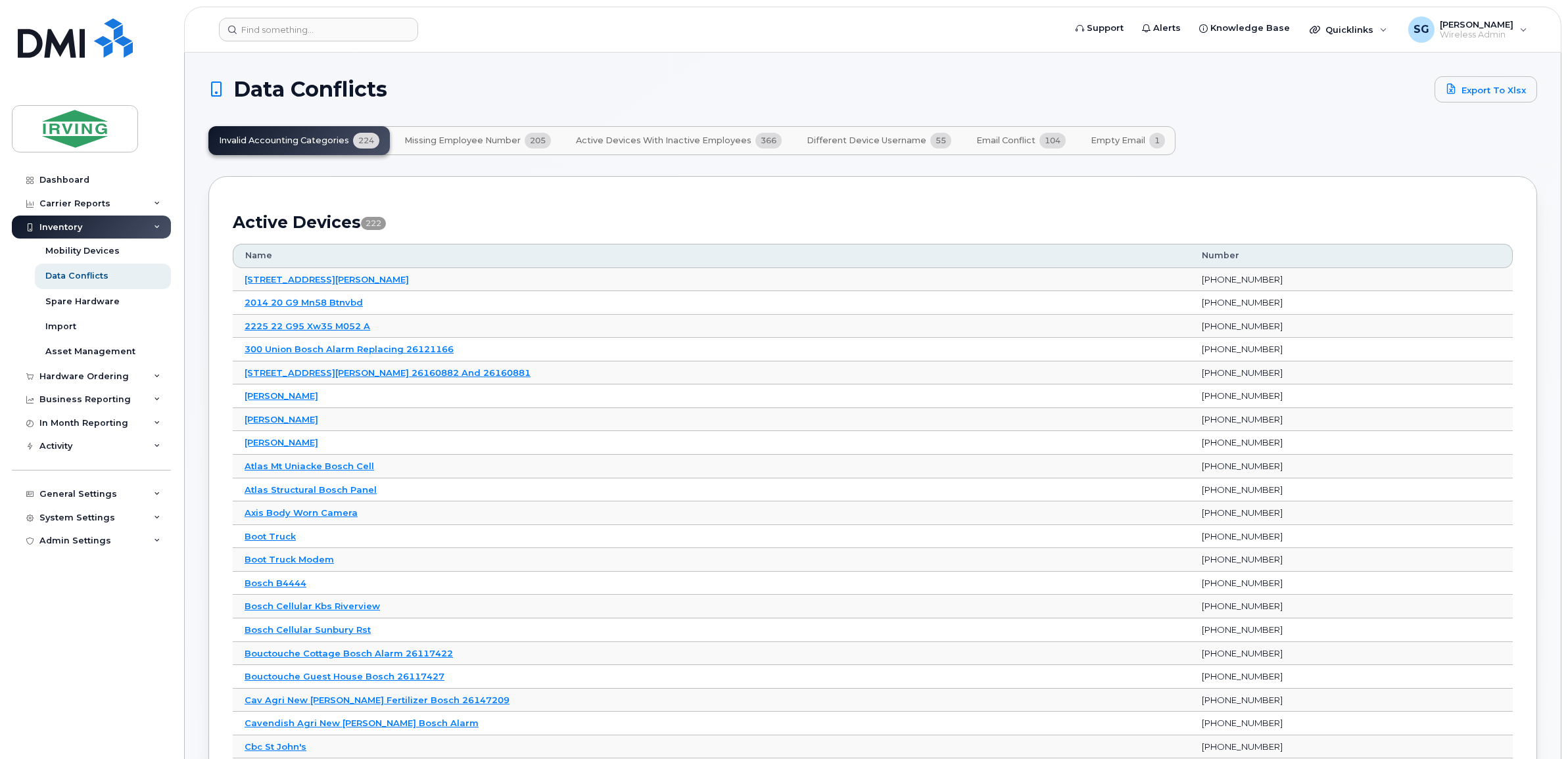
click at [439, 145] on span "Missing Employee Number" at bounding box center [462, 141] width 116 height 11
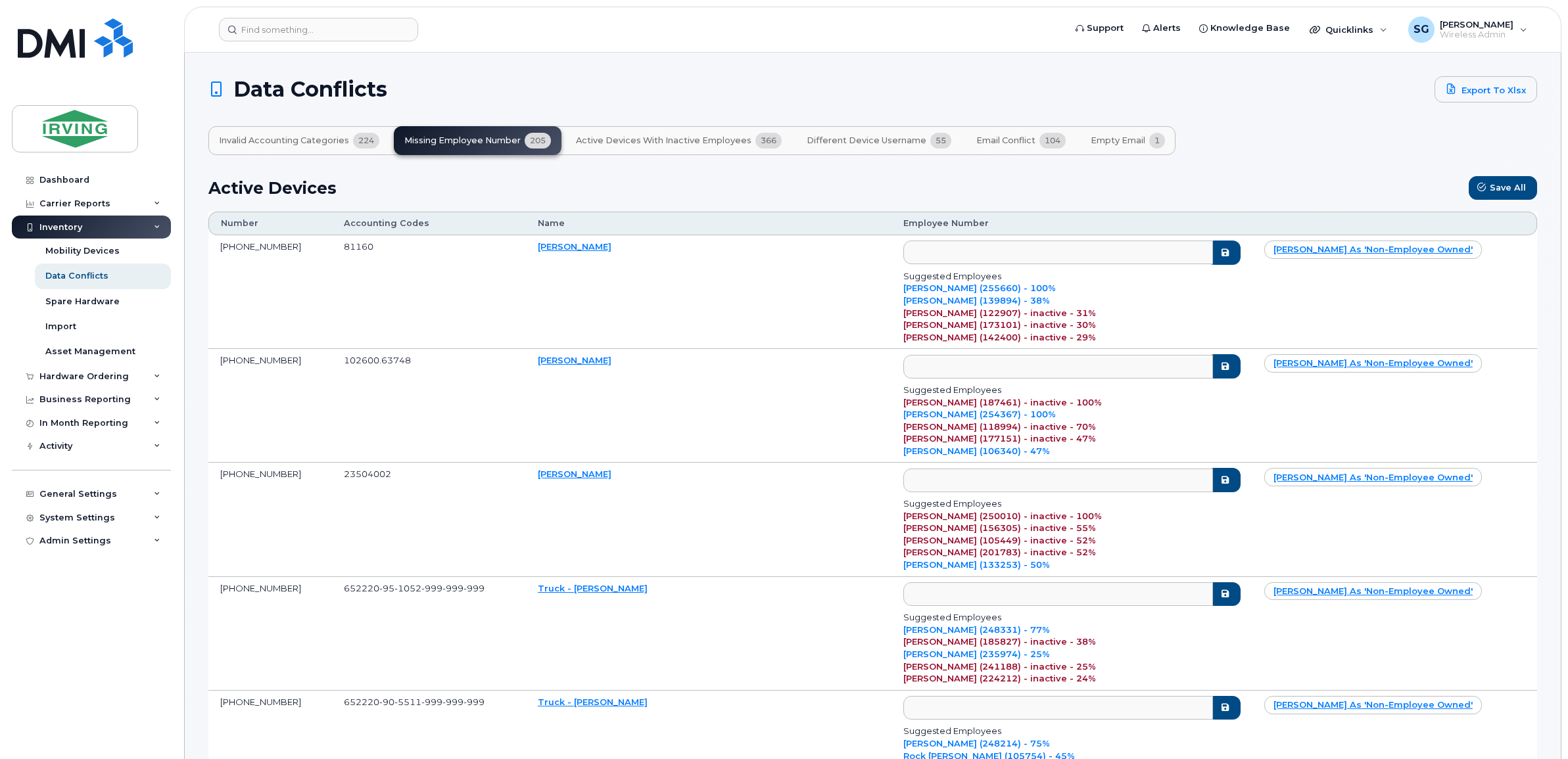
click at [1086, 185] on div "Active Devices Save All" at bounding box center [872, 188] width 1329 height 24
click at [1285, 132] on div "Invalid Accounting Categories 224 Missing Employee Number 205 Active Devices wi…" at bounding box center [872, 141] width 1329 height 29
click at [1175, 180] on div "Active Devices Save All" at bounding box center [872, 188] width 1329 height 24
click at [1138, 178] on div "Active Devices Save All" at bounding box center [872, 188] width 1329 height 24
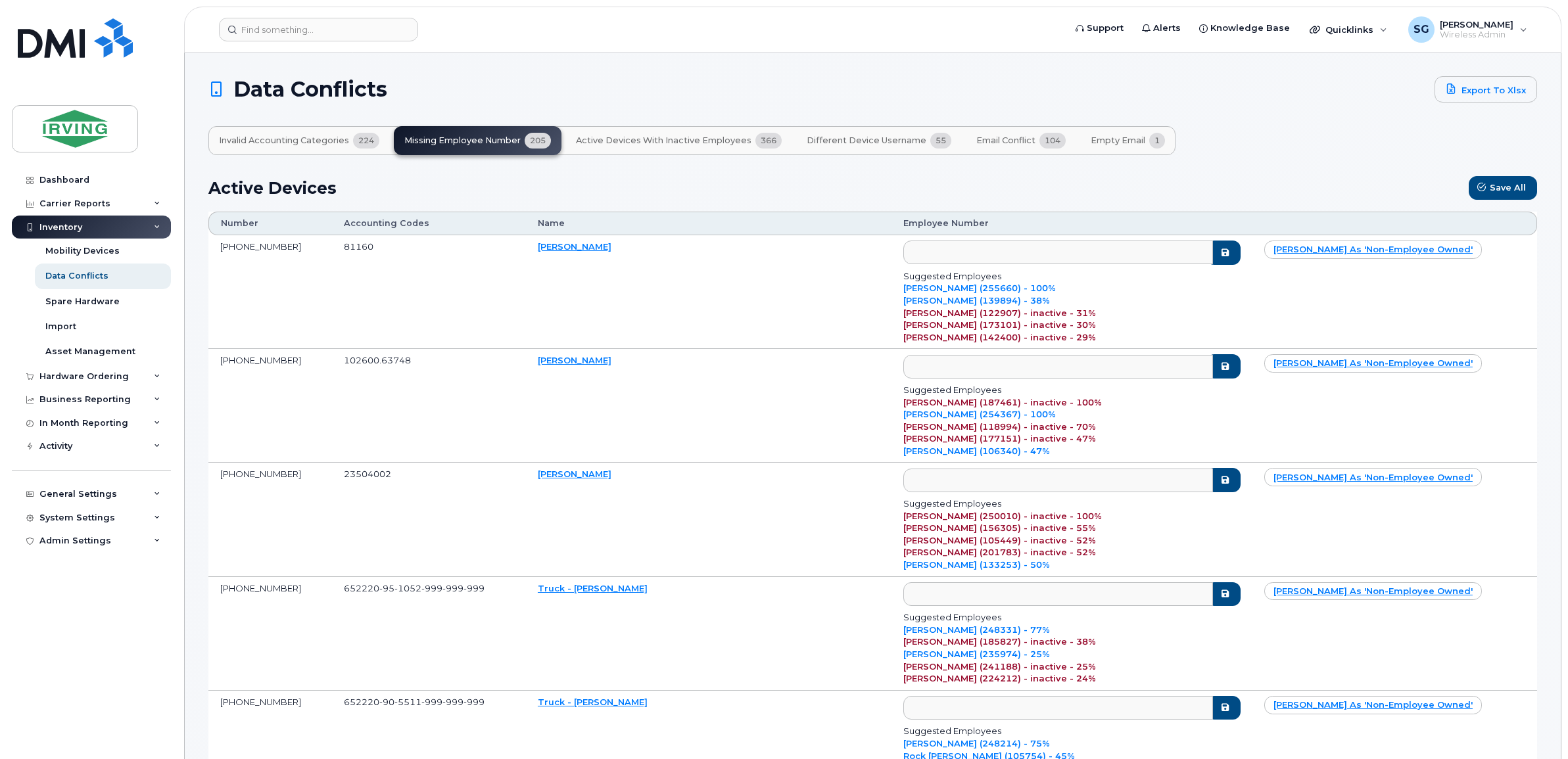
click at [859, 141] on span "Different Device Username" at bounding box center [866, 141] width 119 height 11
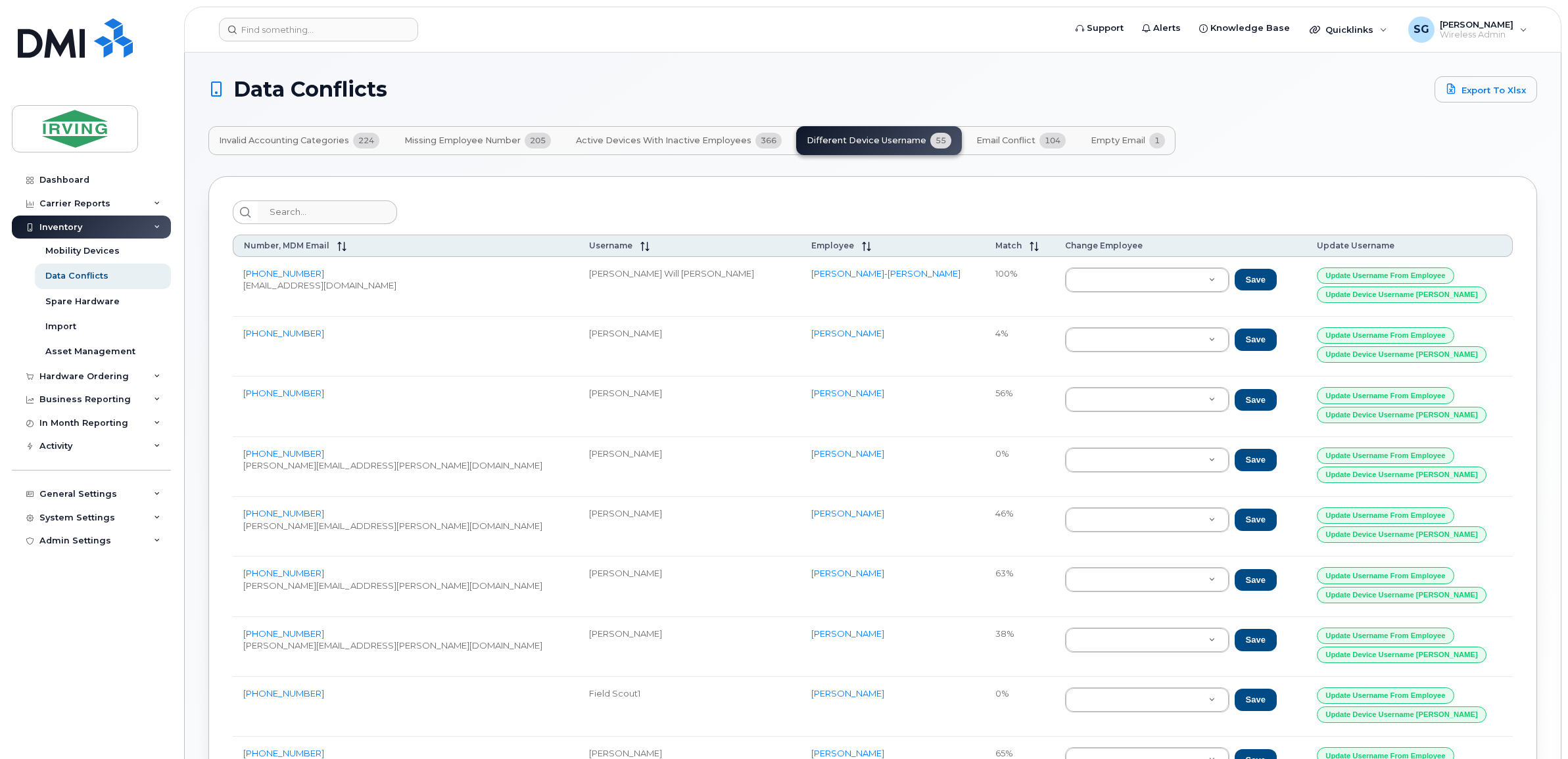
click at [1355, 129] on div "Invalid Accounting Categories 224 Missing Employee Number 205 Active Devices wi…" at bounding box center [872, 141] width 1329 height 29
click at [316, 218] on input "search" at bounding box center [327, 212] width 140 height 24
paste input "7823776258"
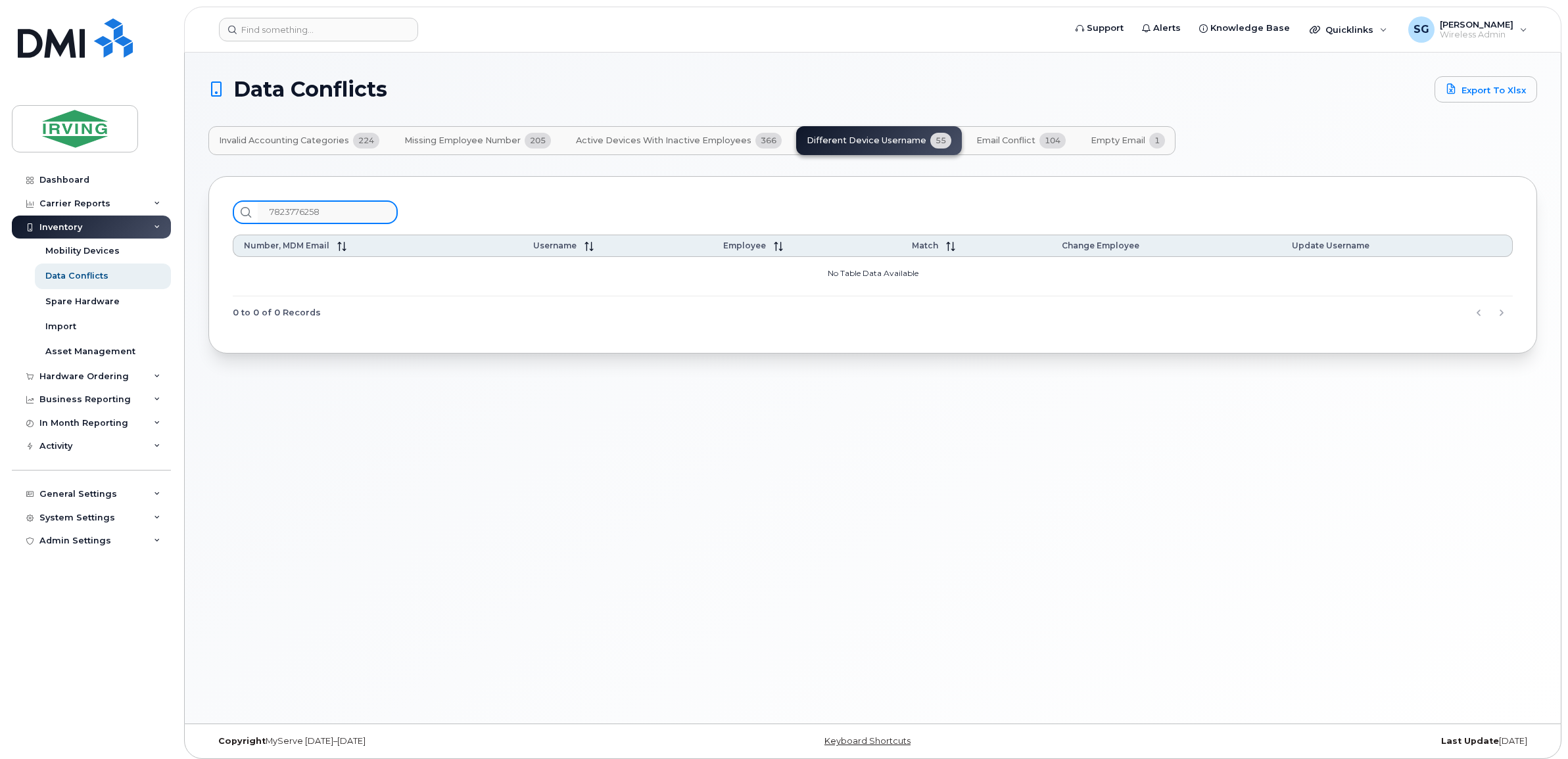
type input "7823776258"
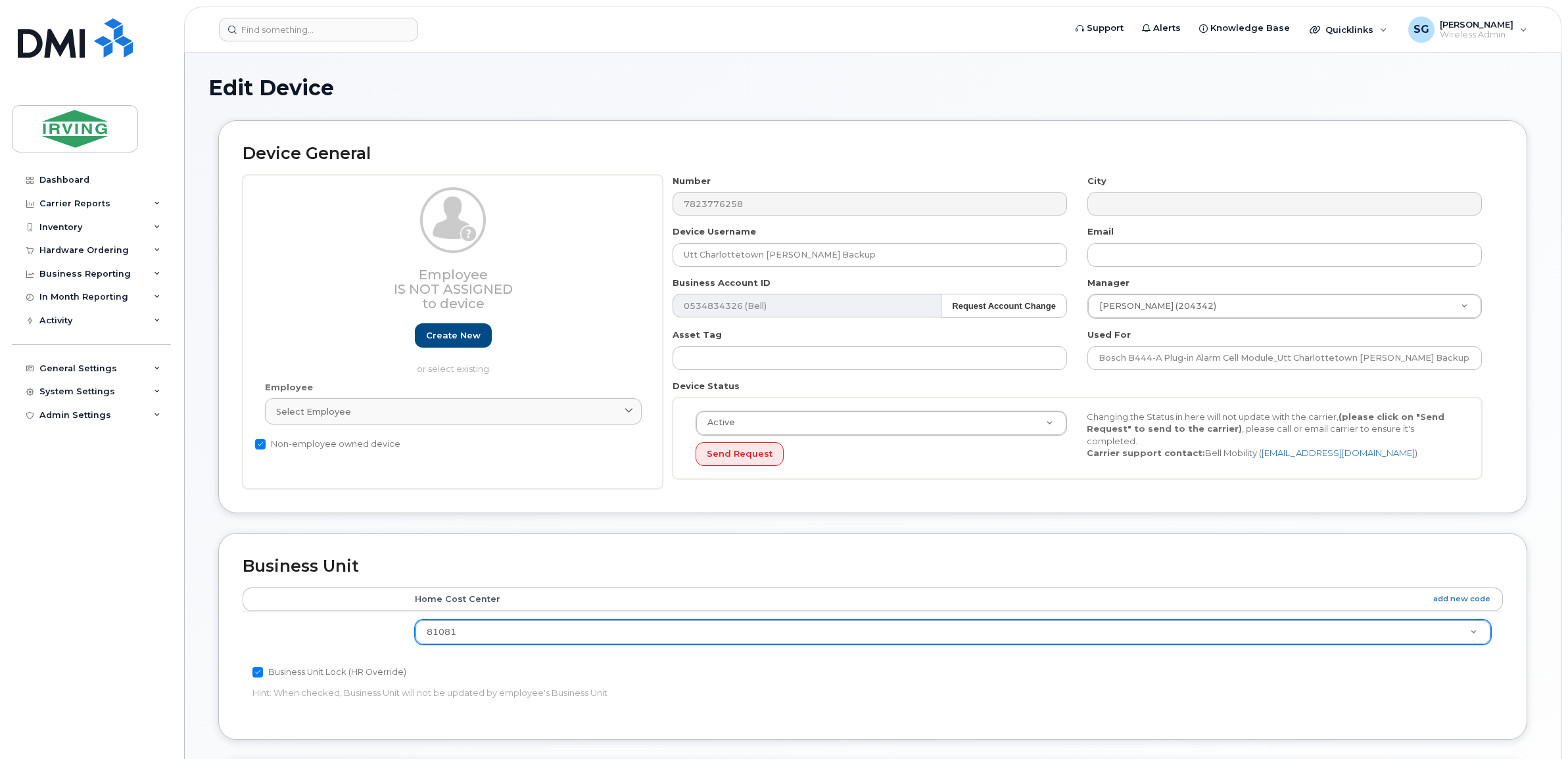
scroll to position [396, 0]
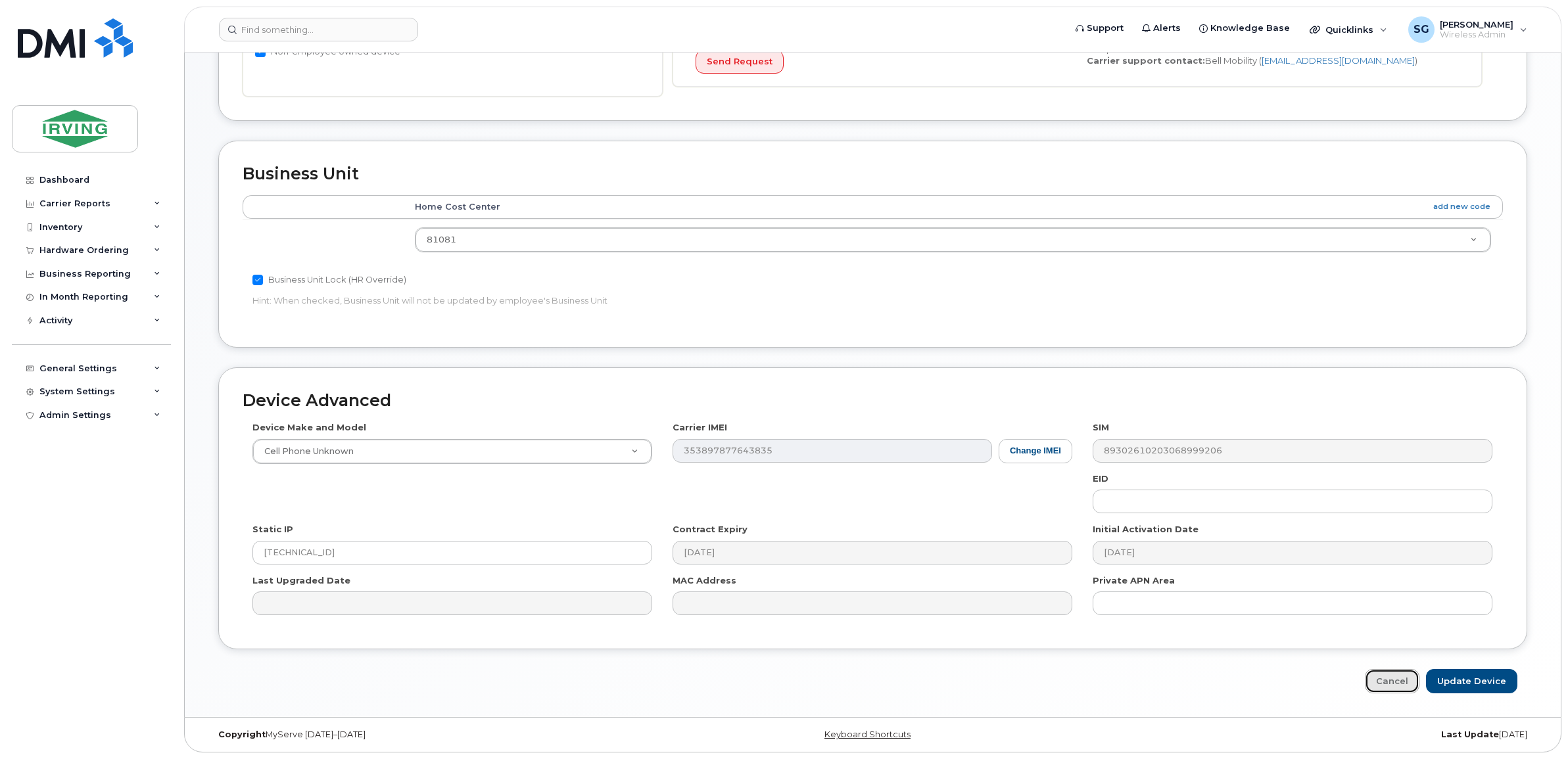
click at [1394, 677] on link "Cancel" at bounding box center [1392, 681] width 54 height 25
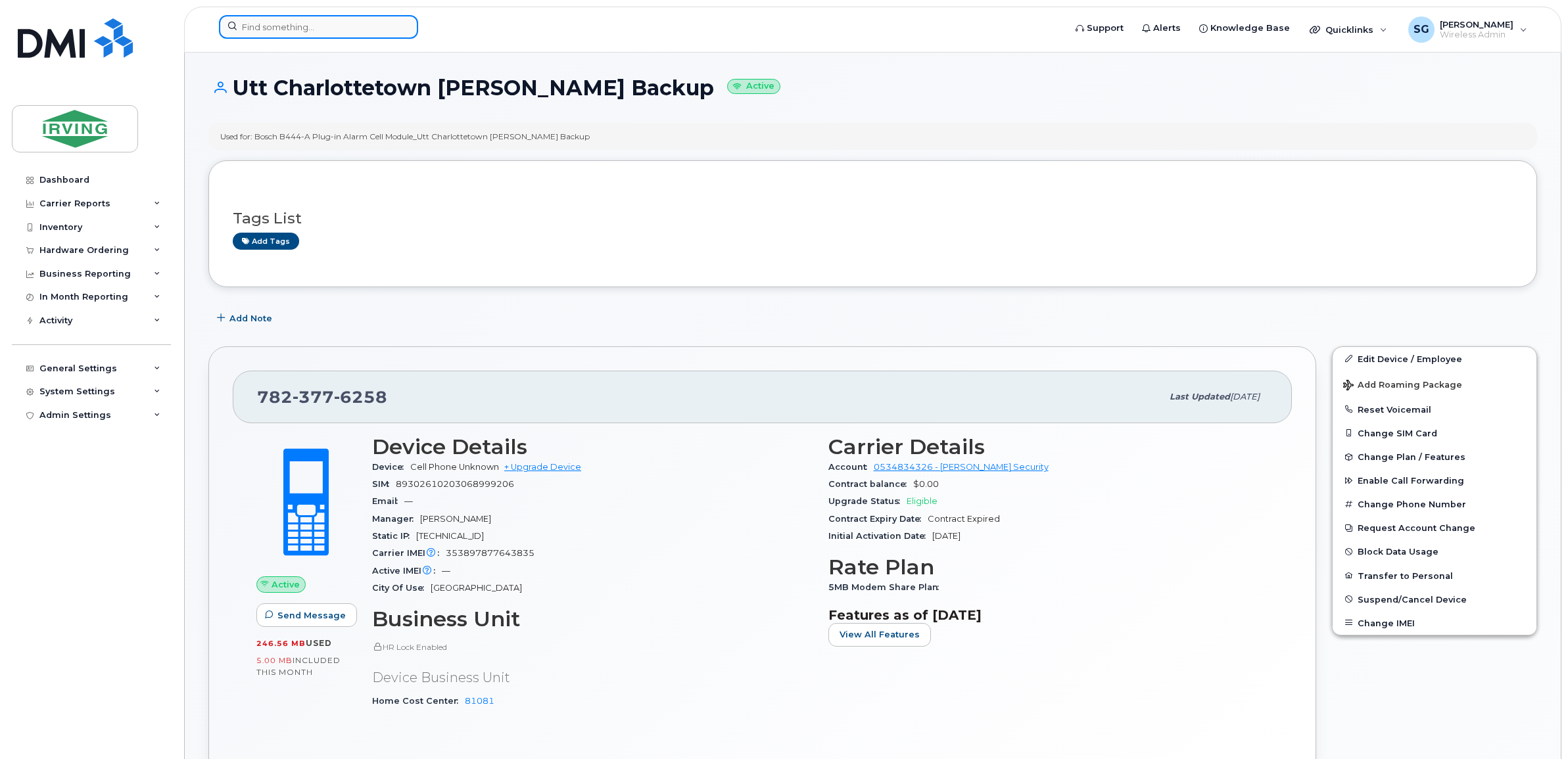
click at [286, 23] on input at bounding box center [318, 27] width 199 height 24
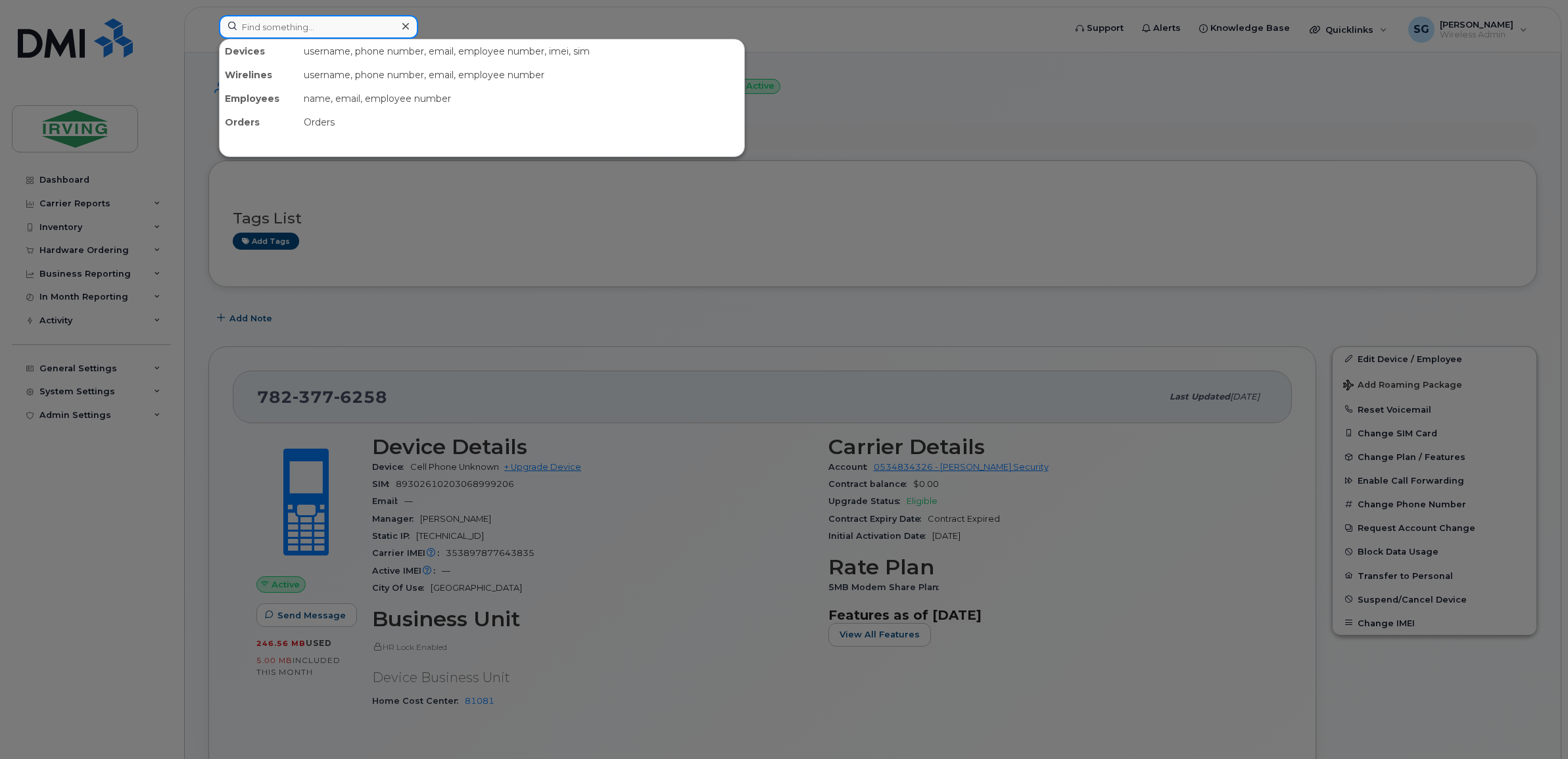
paste input "7824463861"
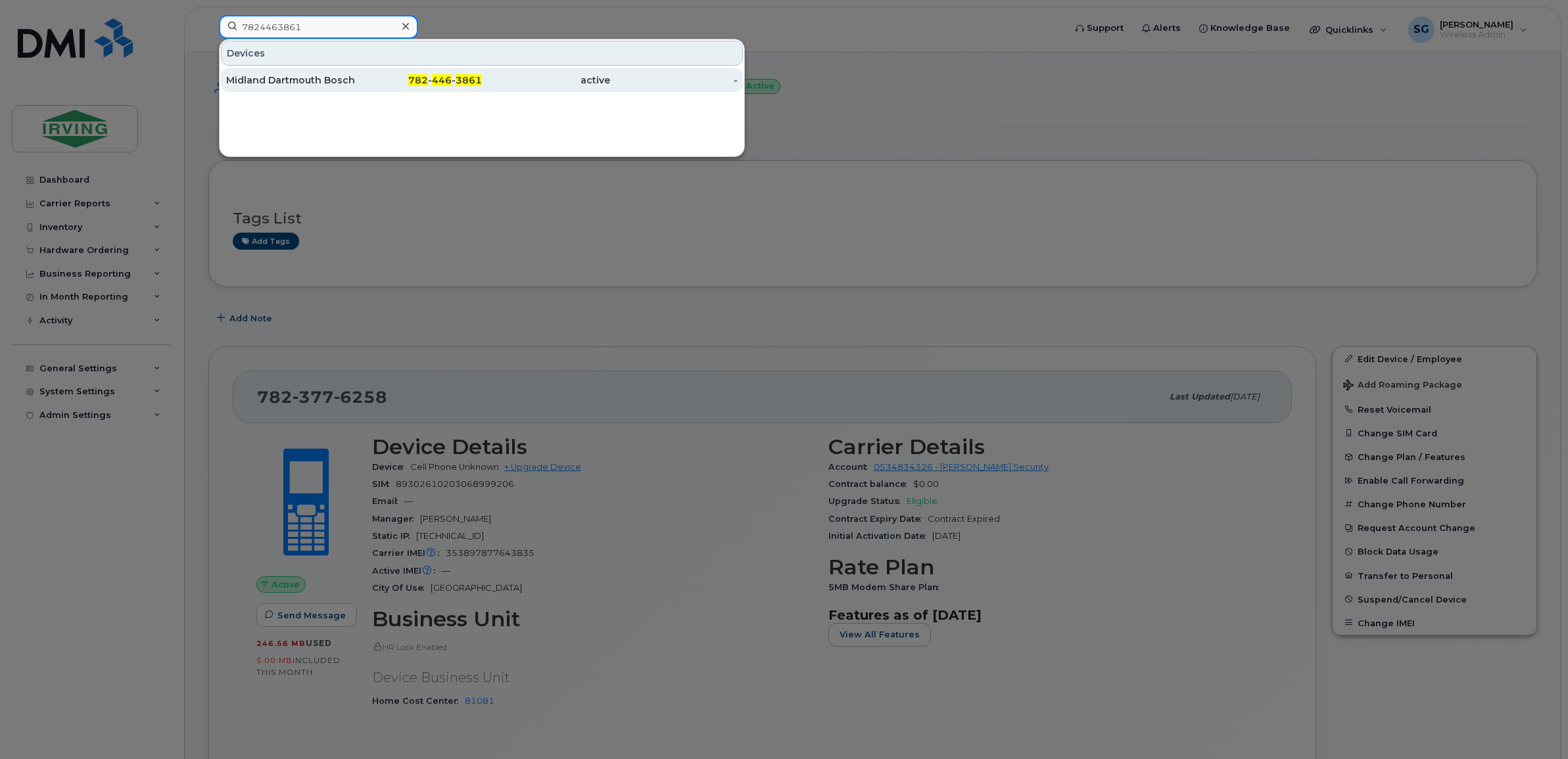
type input "7824463861"
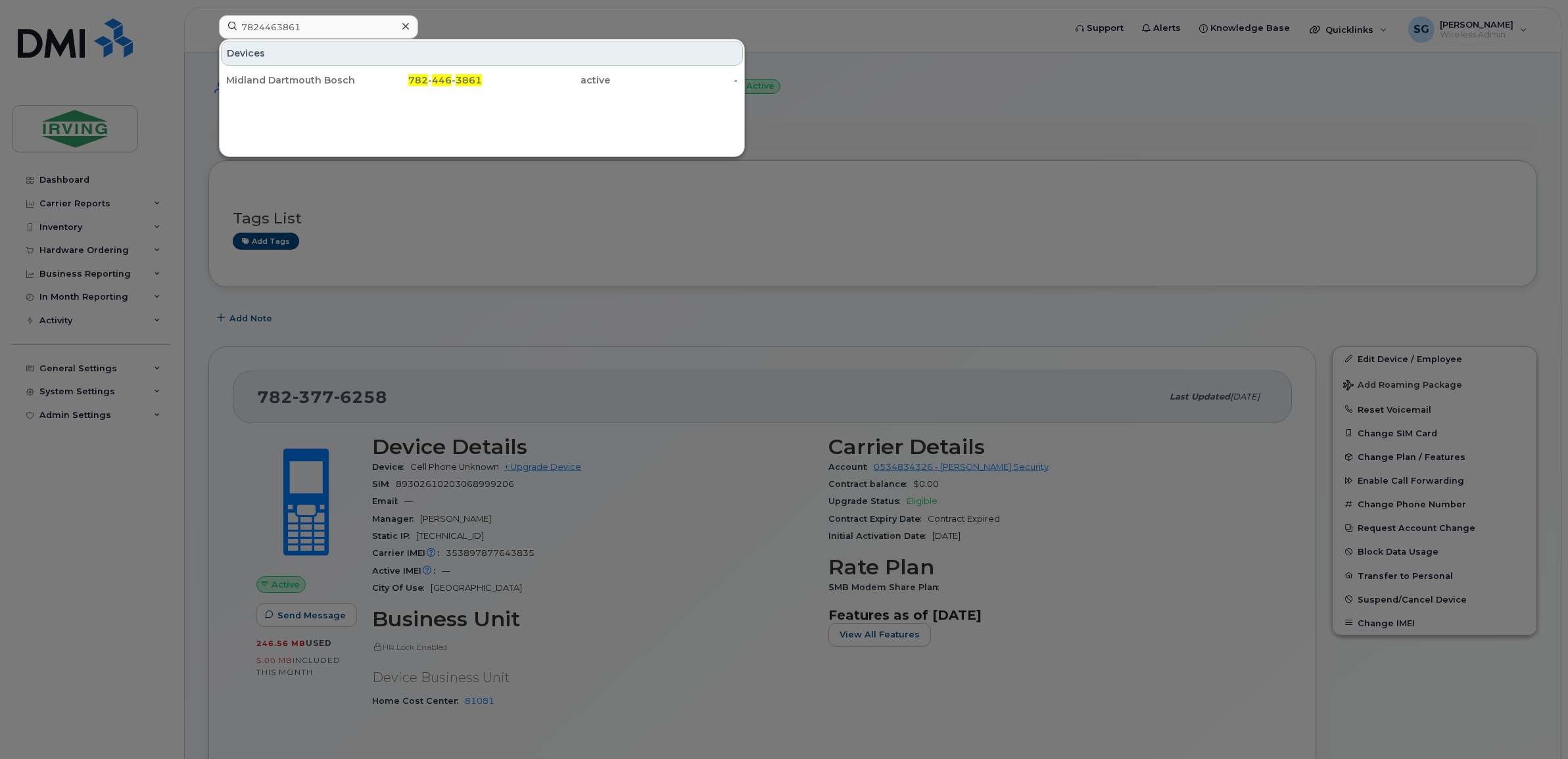
drag, startPoint x: 293, startPoint y: 86, endPoint x: 461, endPoint y: 161, distance: 184.0
click at [293, 86] on div "Midland Dartmouth Bosch Alarm" at bounding box center [290, 80] width 128 height 13
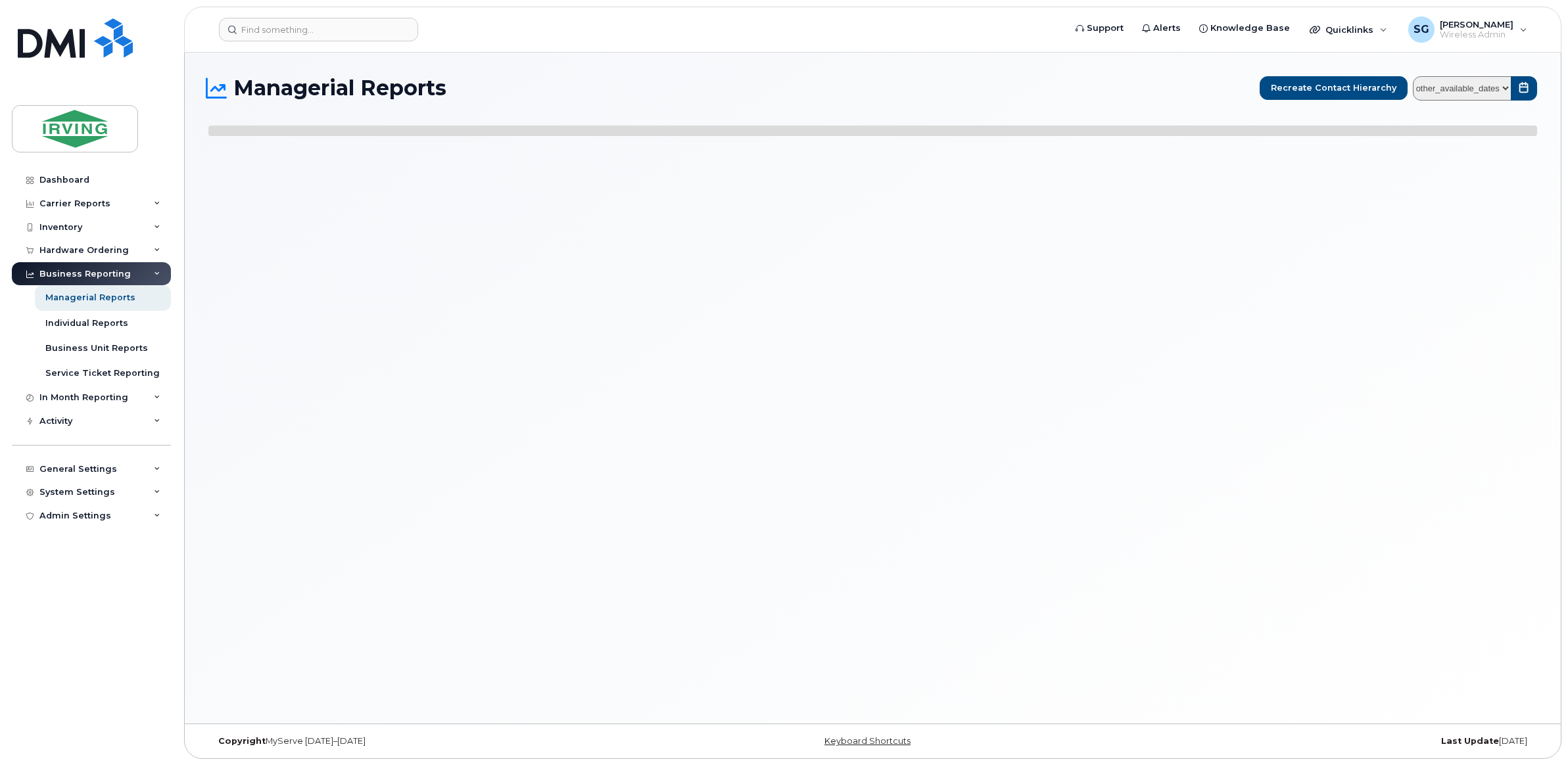
select select
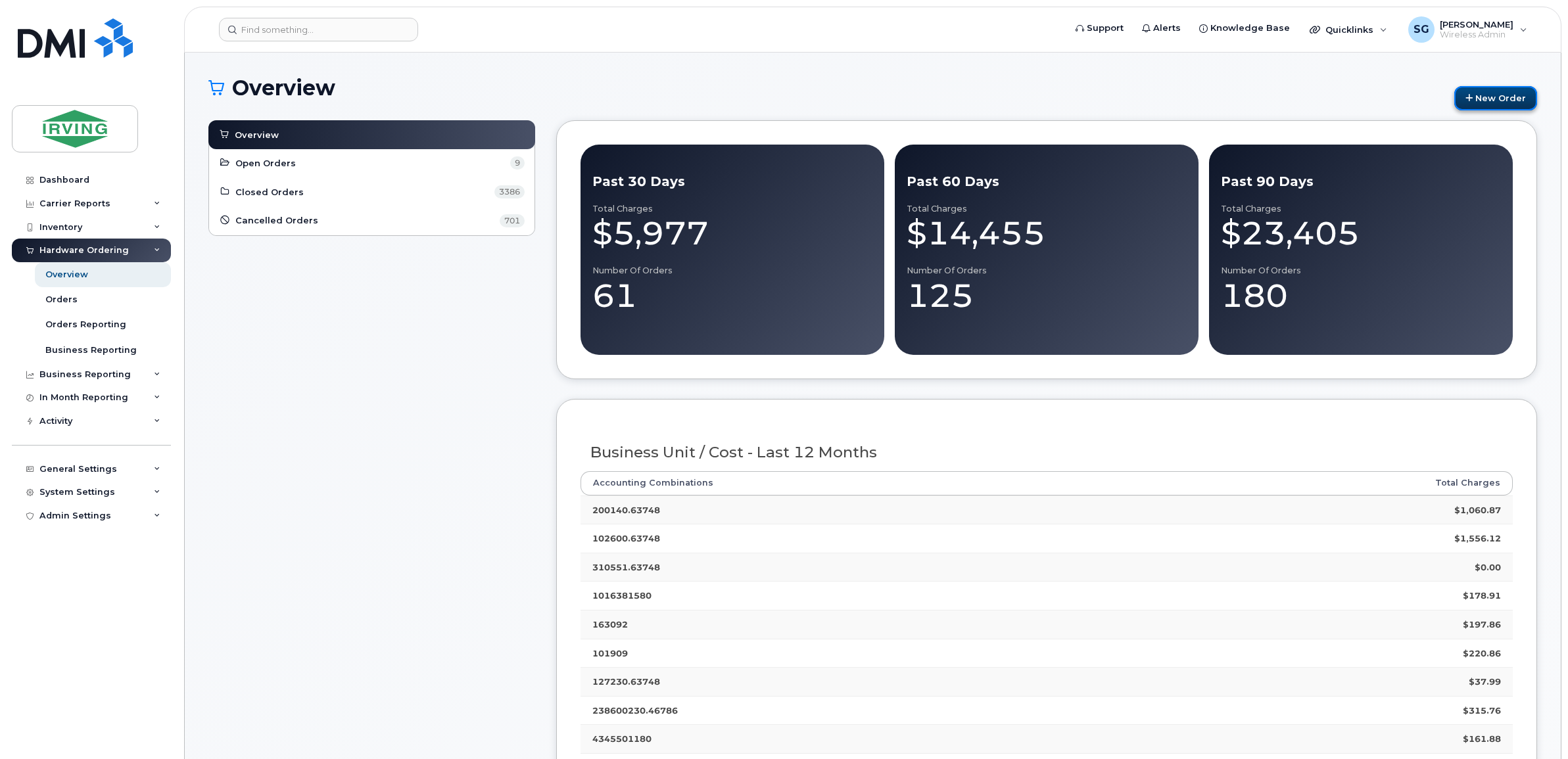
drag, startPoint x: 1476, startPoint y: 86, endPoint x: 1474, endPoint y: 94, distance: 8.2
click at [1474, 84] on div "Overview New Order" at bounding box center [872, 98] width 1329 height 44
click at [1489, 90] on link "New Order" at bounding box center [1495, 98] width 83 height 25
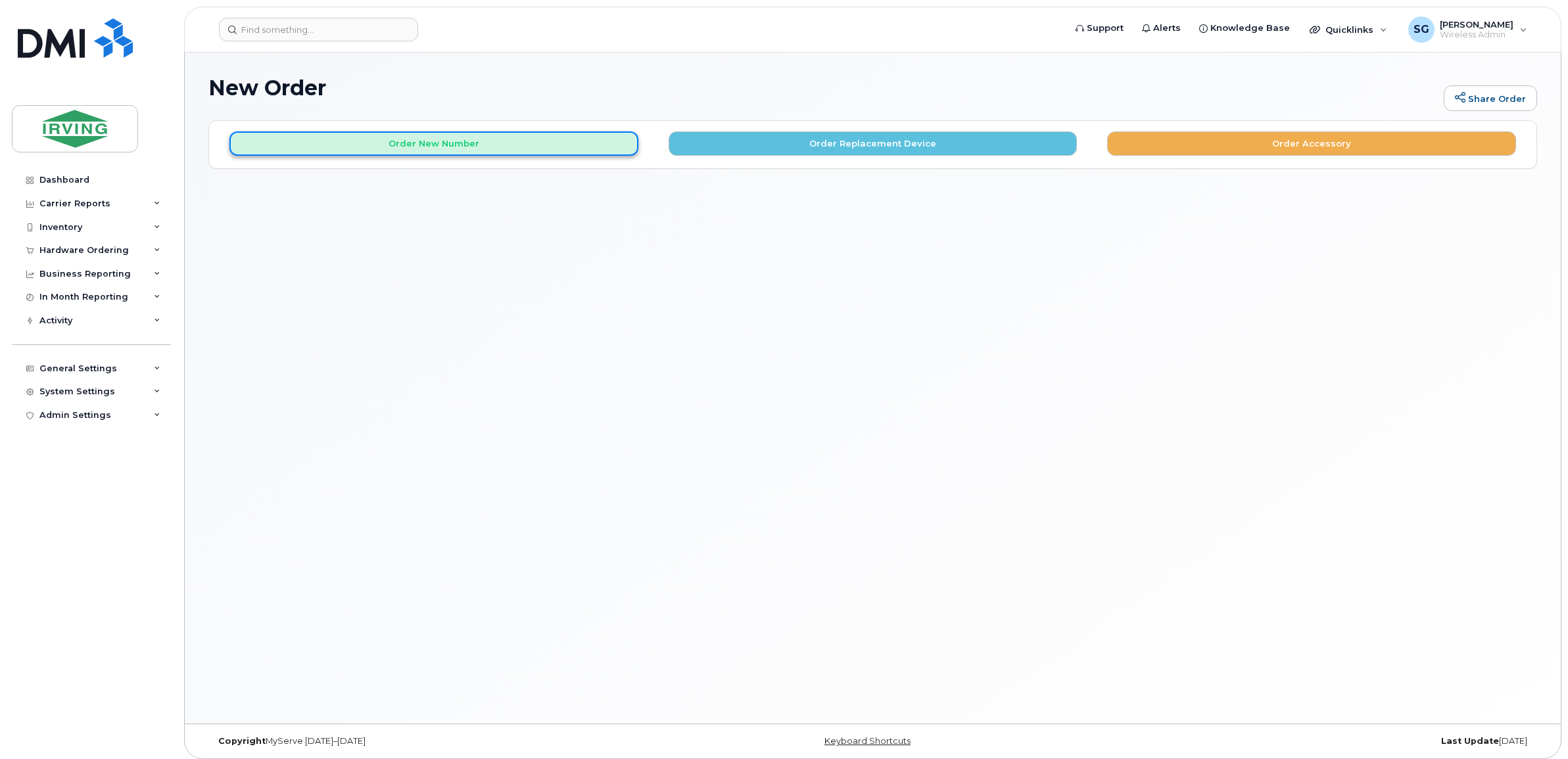
click at [471, 151] on button "Order New Number" at bounding box center [434, 143] width 409 height 25
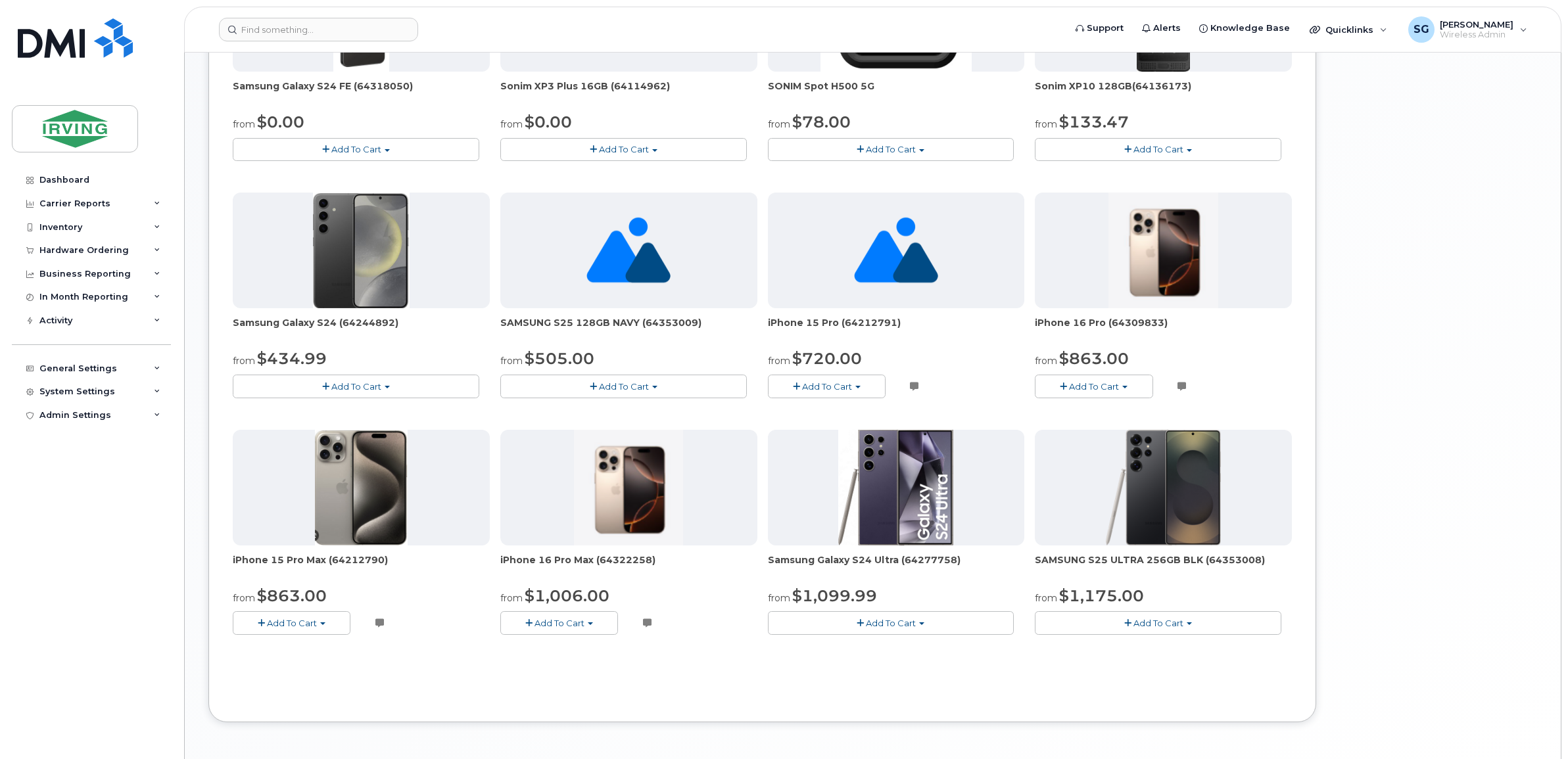
scroll to position [625, 0]
